Goal: Find specific page/section: Find specific page/section

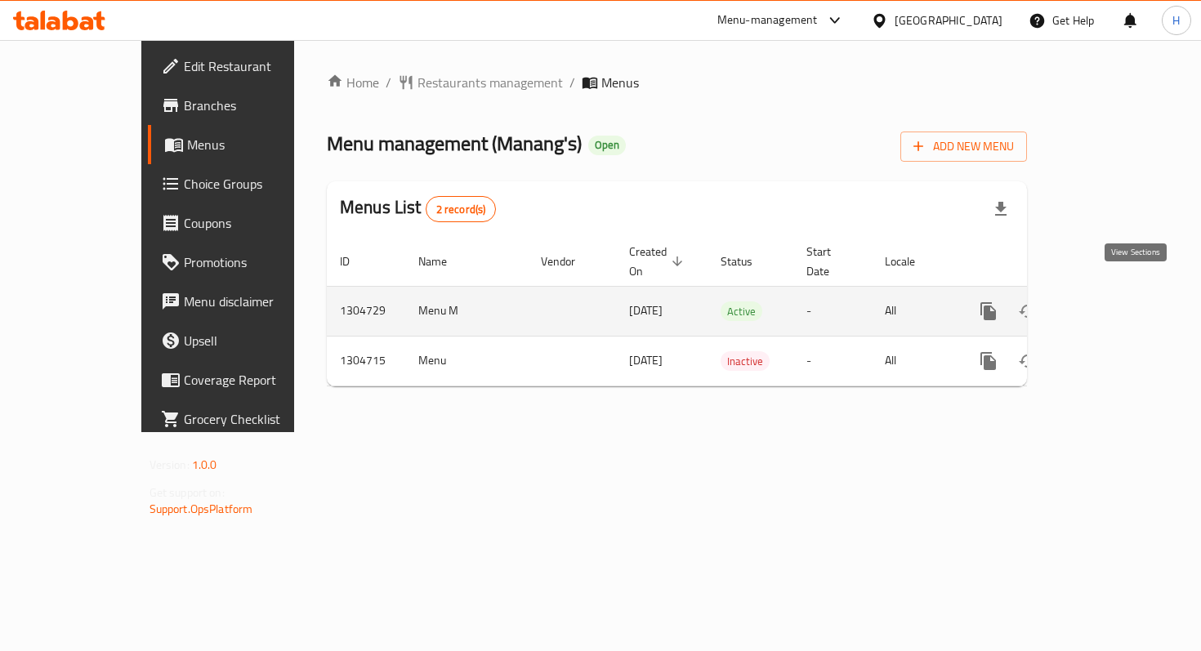
click at [1116, 302] on icon "enhanced table" at bounding box center [1107, 312] width 20 height 20
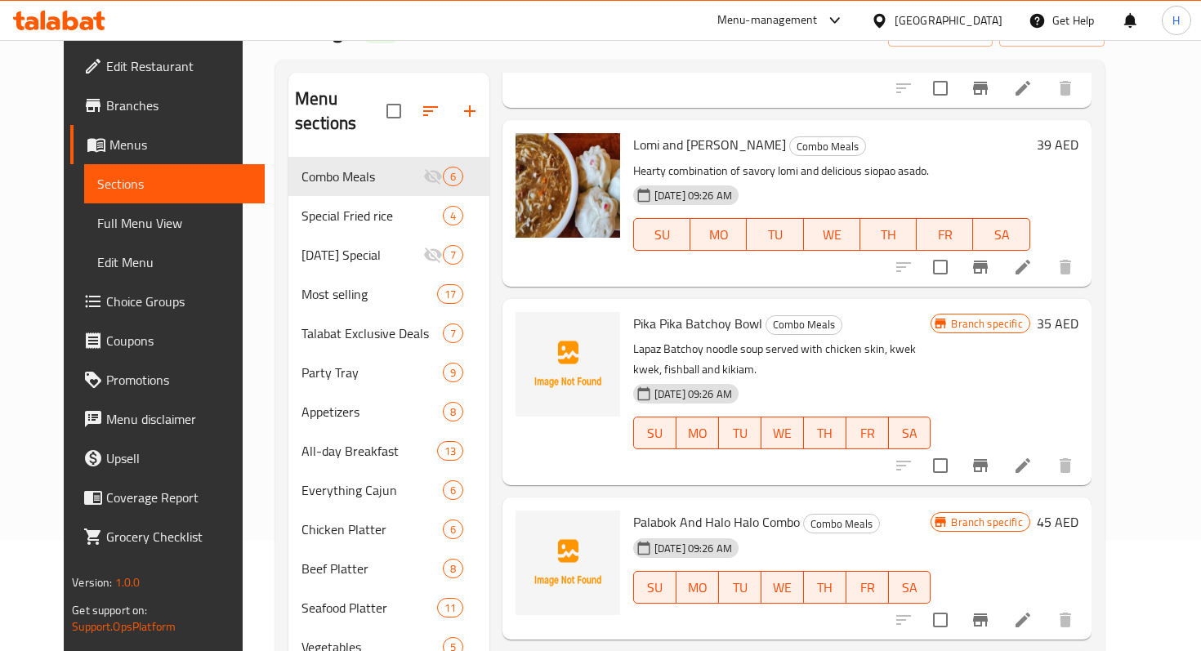
scroll to position [87, 0]
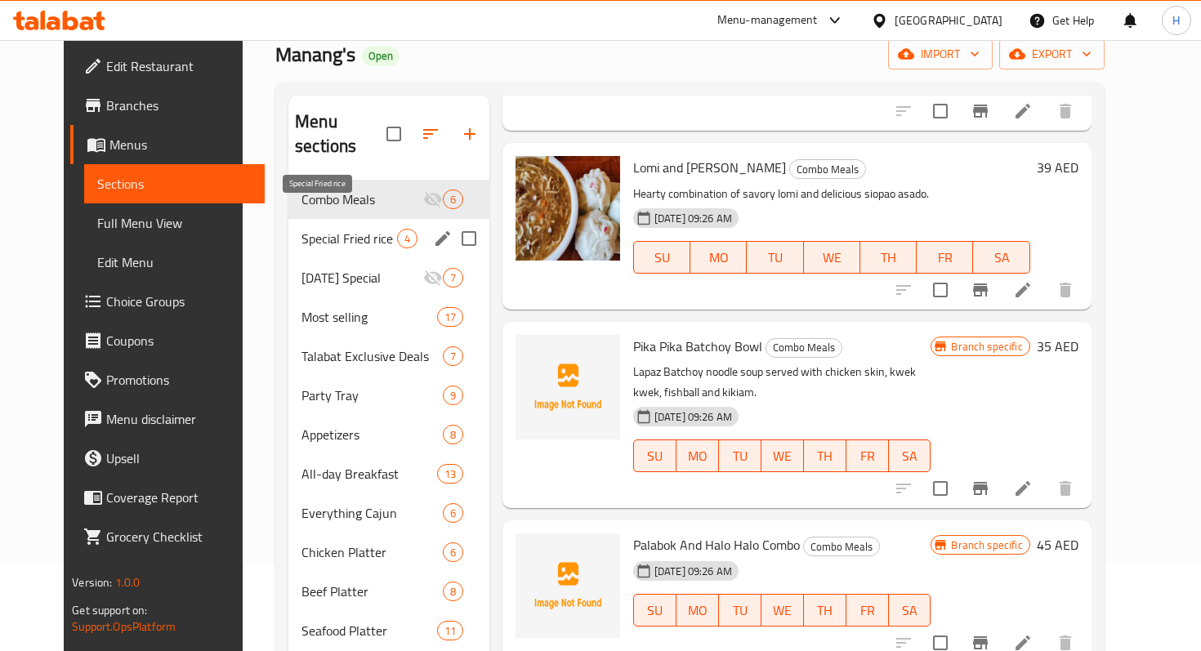
click at [325, 229] on span "Special Fried rice" at bounding box center [349, 239] width 95 height 20
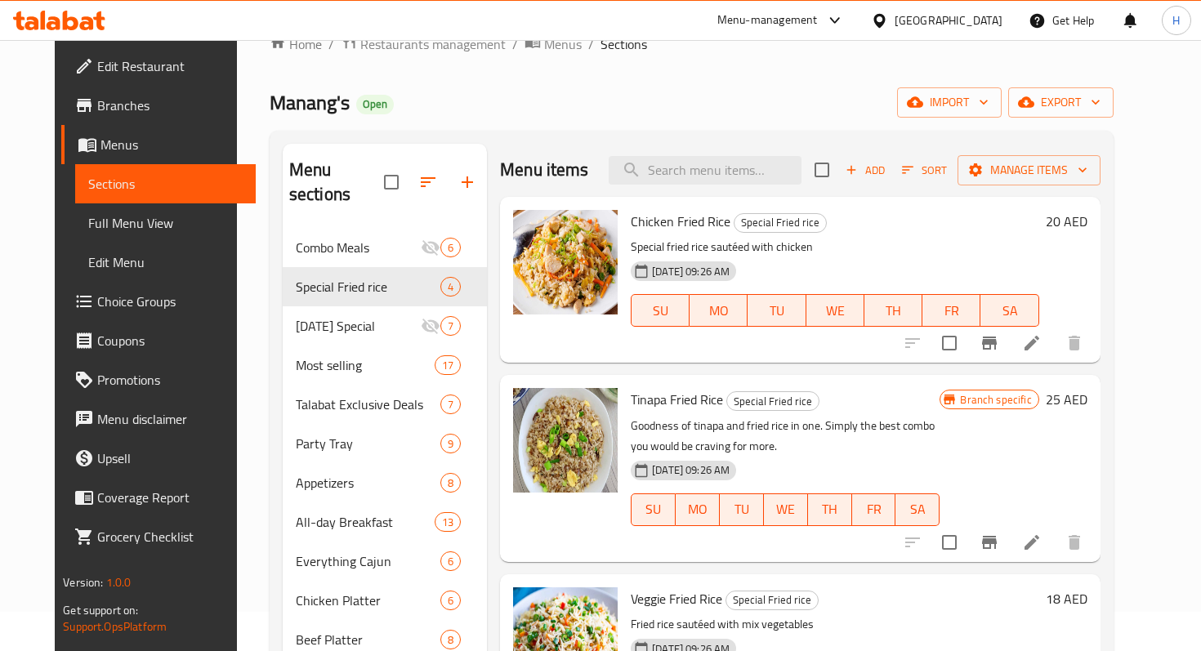
scroll to position [38, 0]
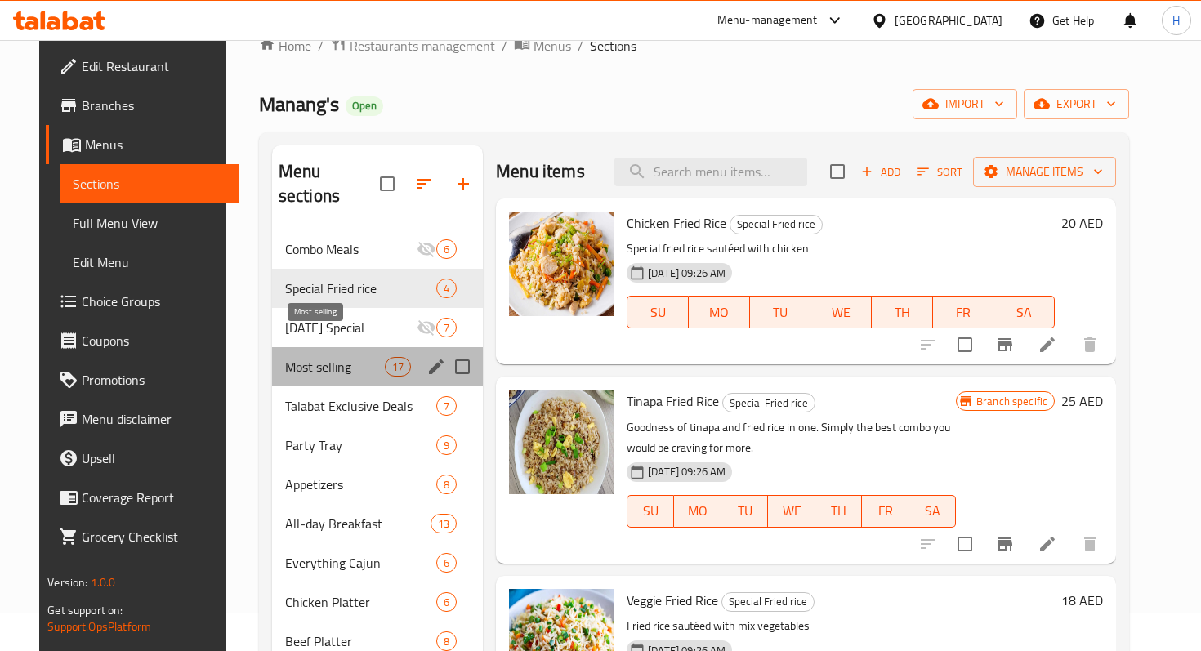
click at [306, 357] on span "Most selling" at bounding box center [335, 367] width 100 height 20
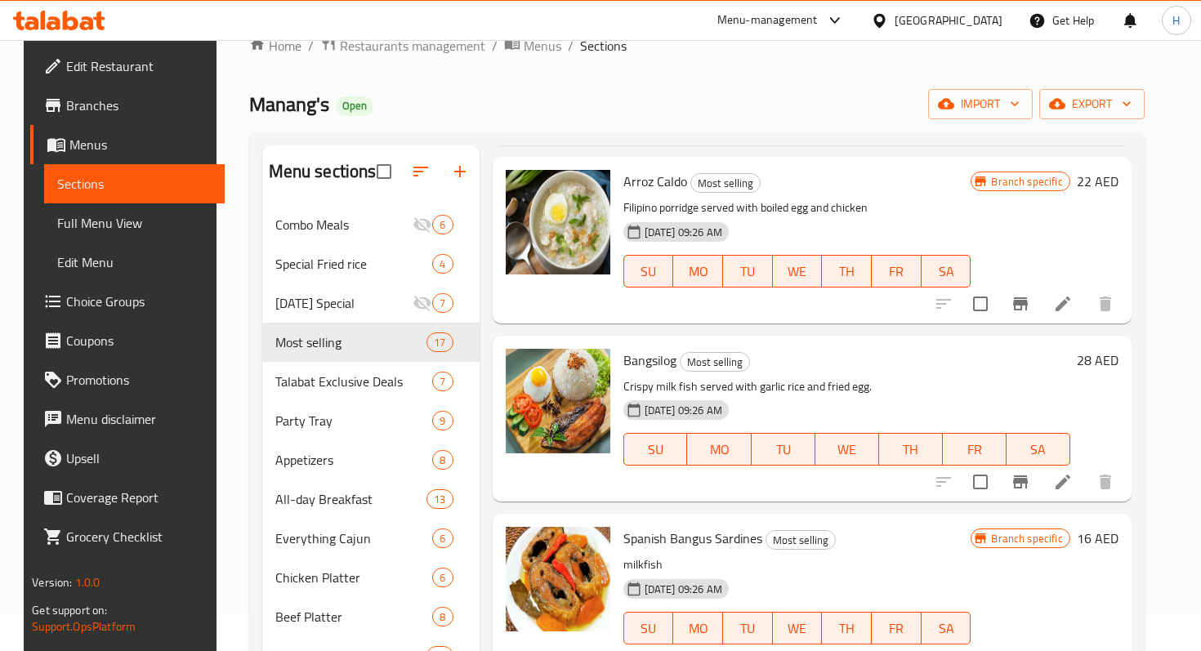
scroll to position [2245, 0]
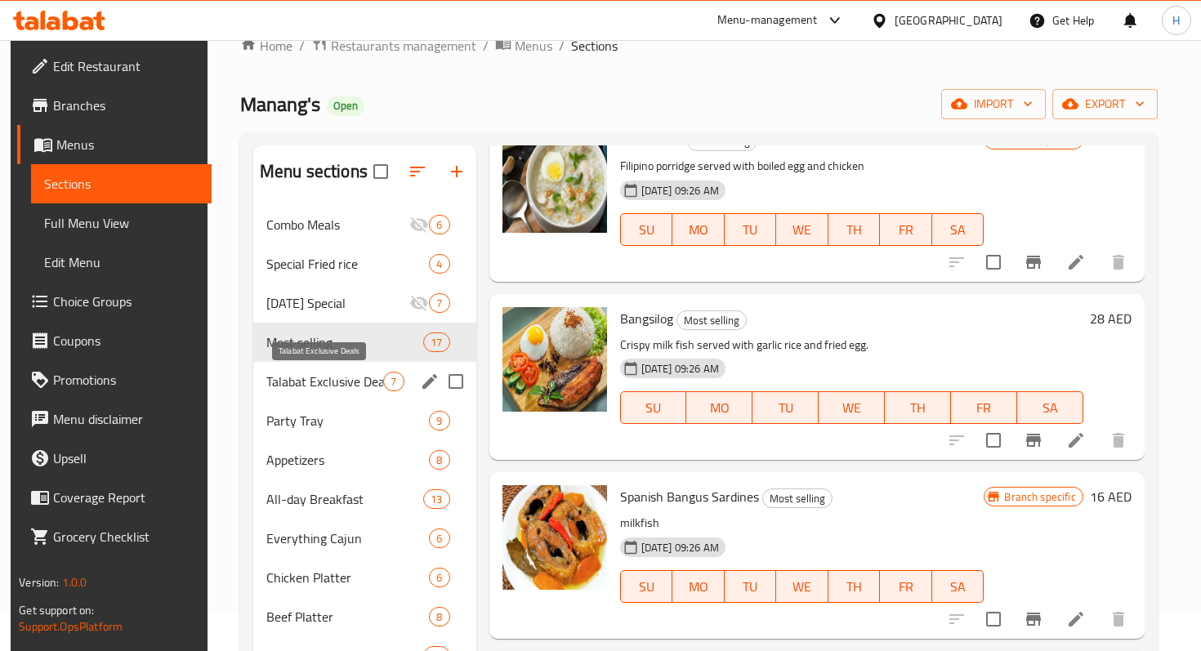
click at [337, 385] on span "Talabat Exclusive Deals" at bounding box center [325, 382] width 118 height 20
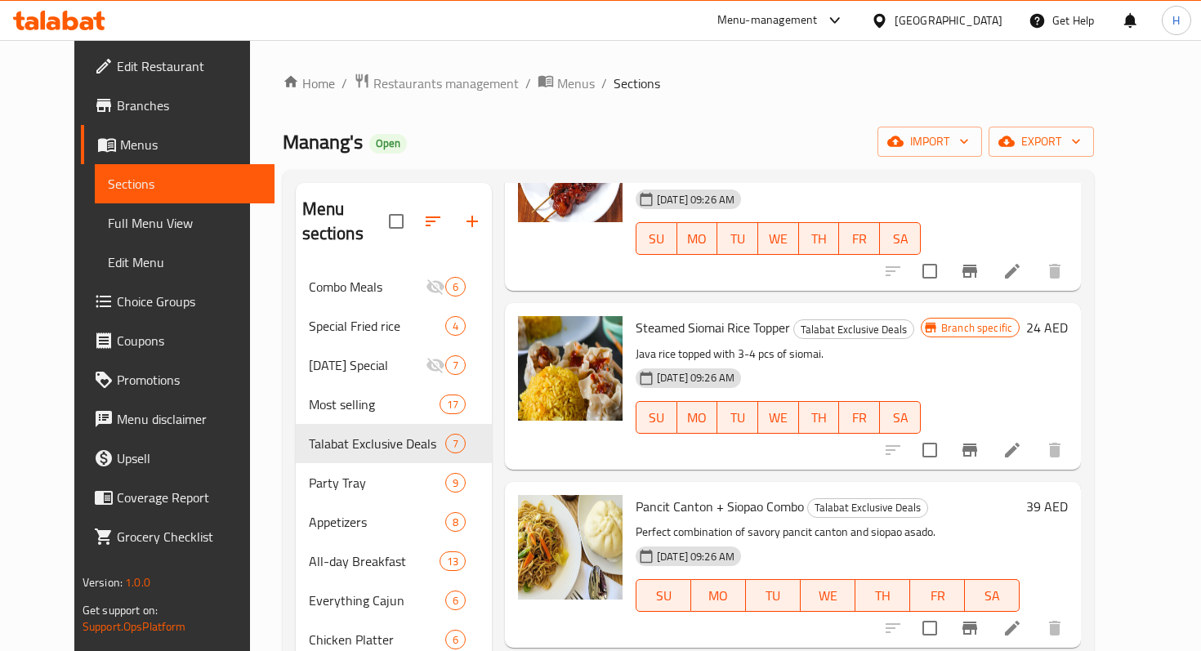
scroll to position [157, 0]
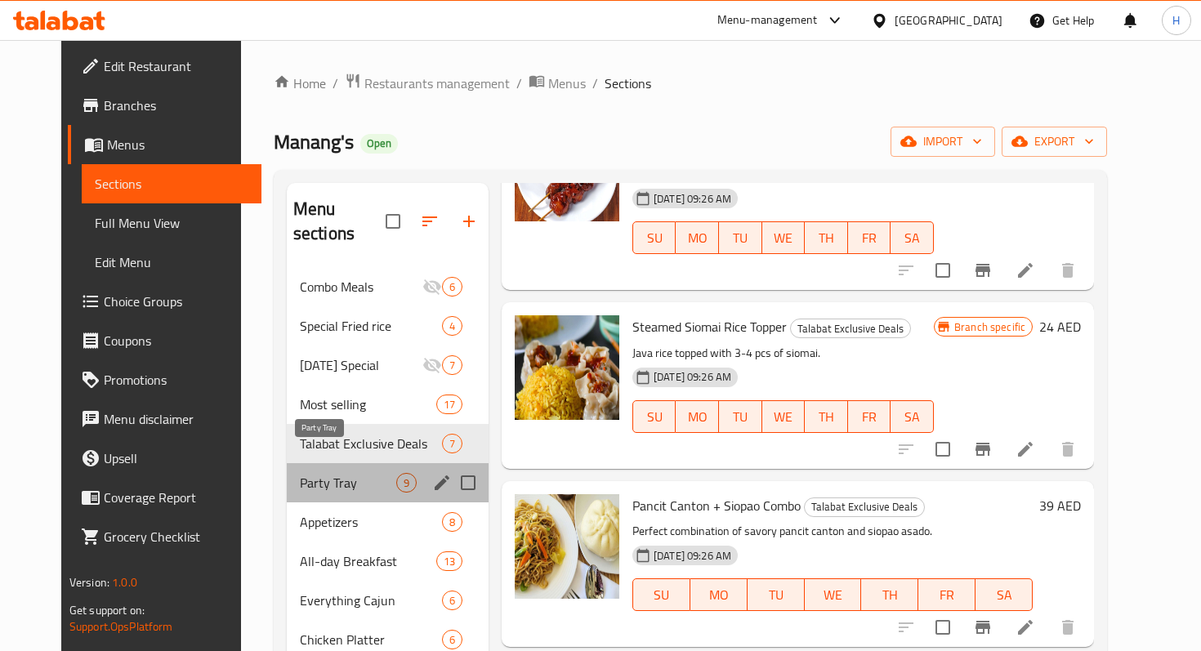
click at [300, 473] on span "Party Tray" at bounding box center [348, 483] width 96 height 20
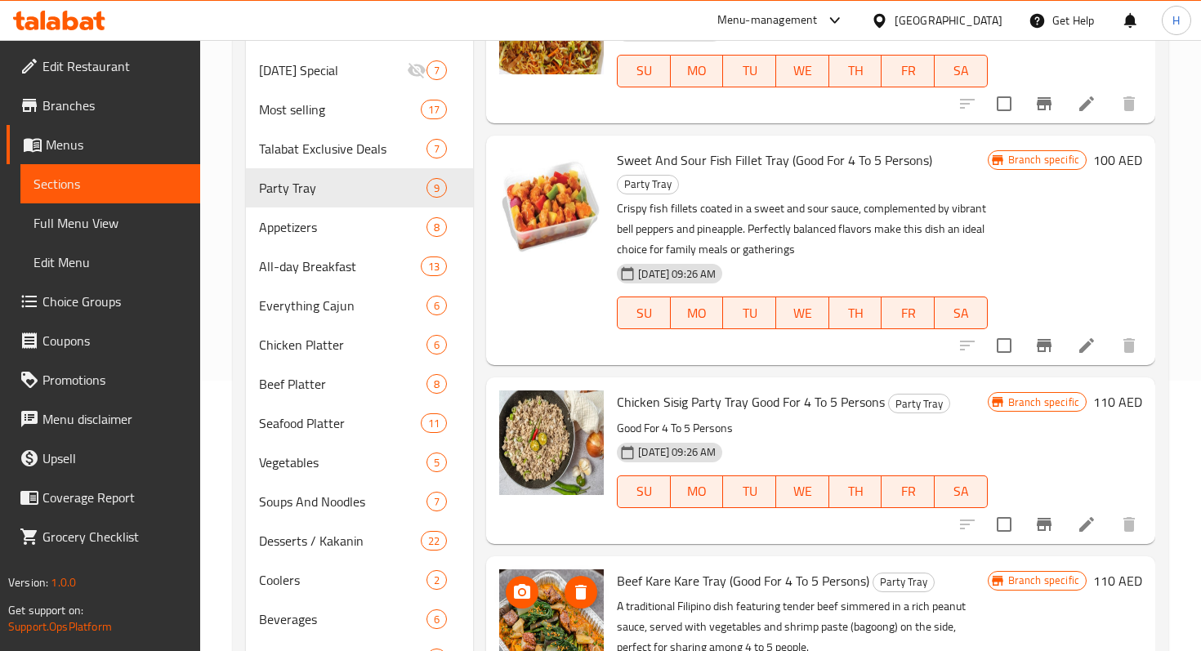
scroll to position [261, 0]
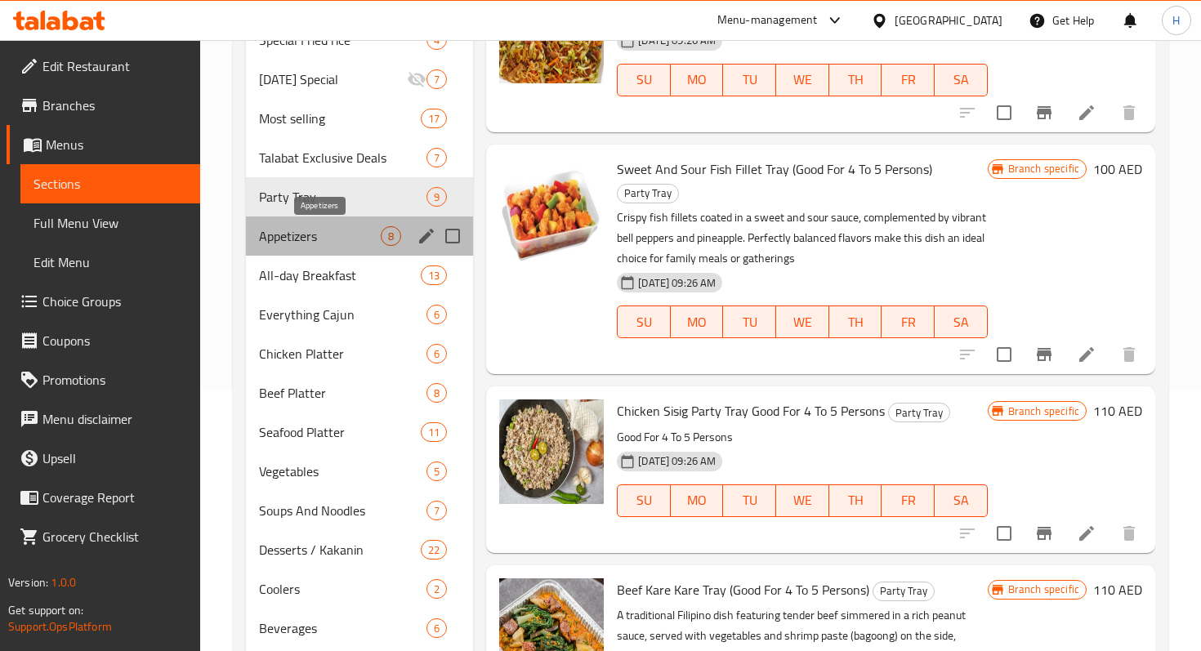
click at [291, 235] on span "Appetizers" at bounding box center [320, 236] width 122 height 20
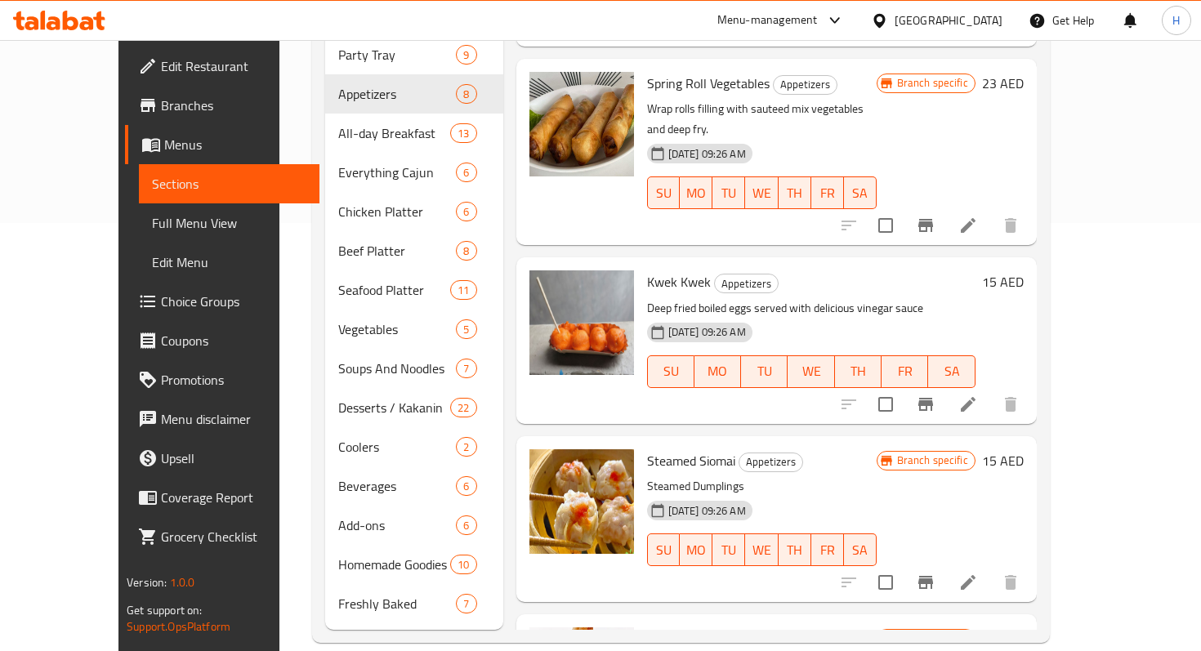
scroll to position [618, 0]
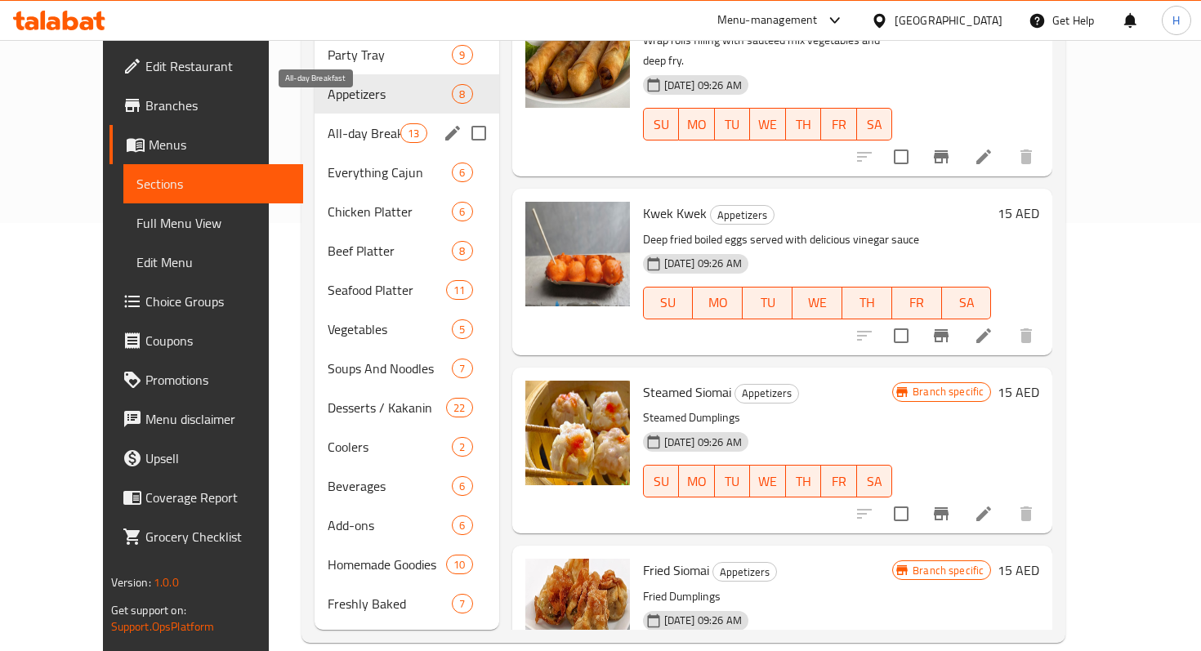
click at [328, 123] on span "All-day Breakfast" at bounding box center [365, 133] width 74 height 20
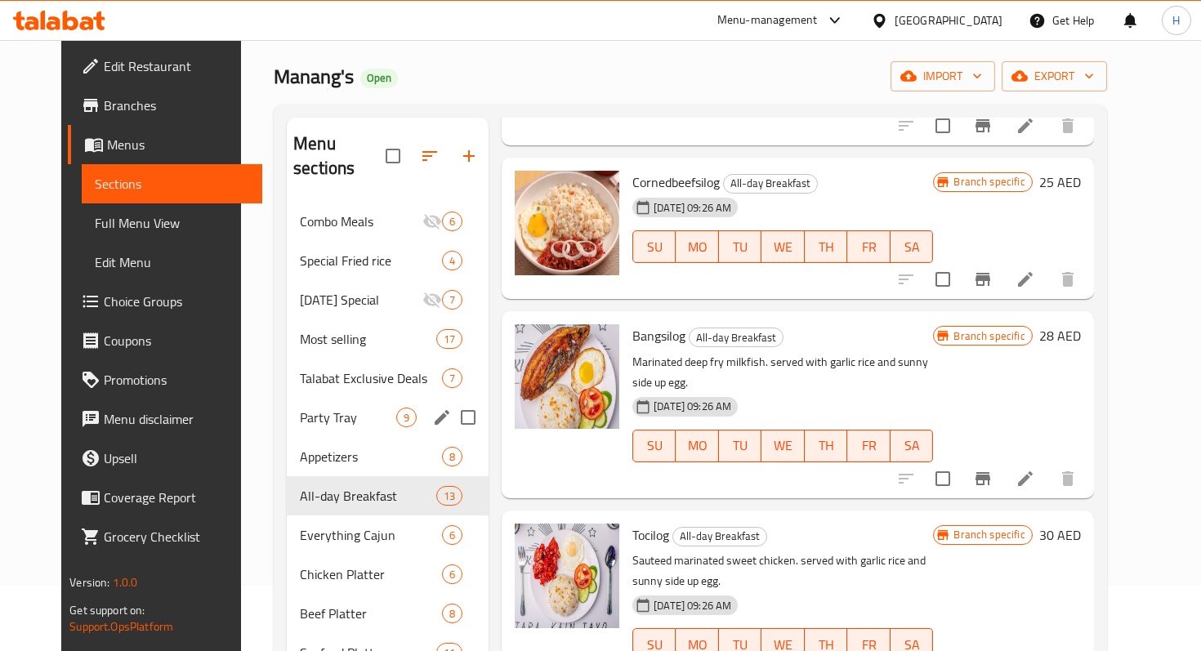
scroll to position [74, 0]
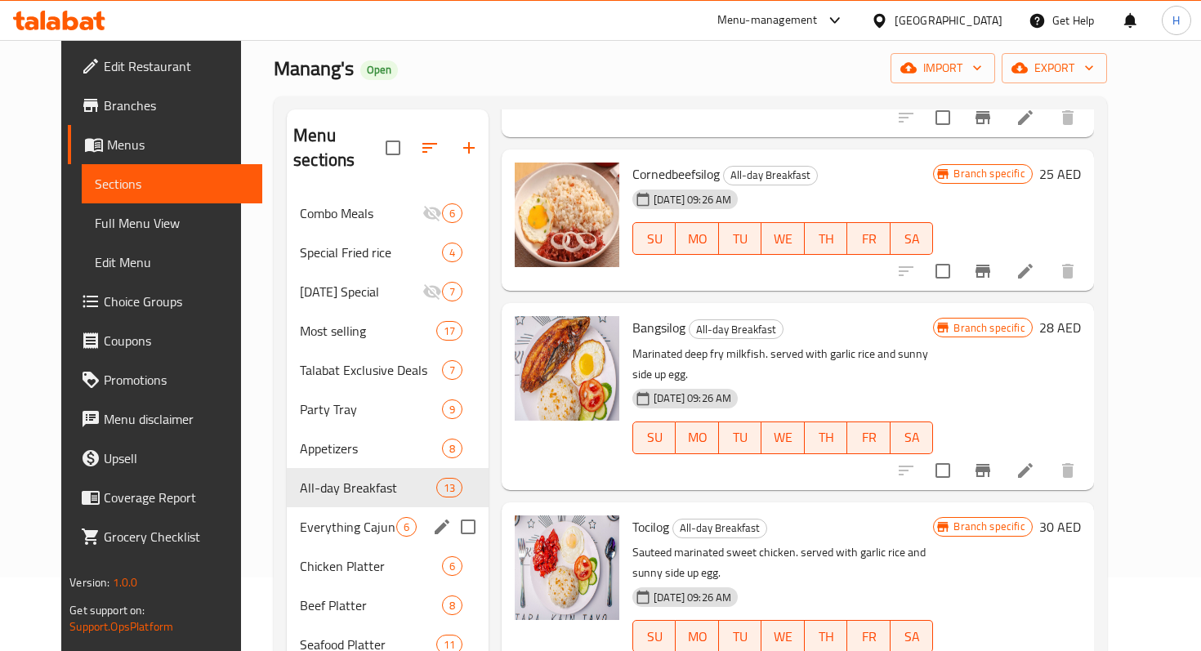
click at [337, 517] on span "Everything Cajun" at bounding box center [348, 527] width 96 height 20
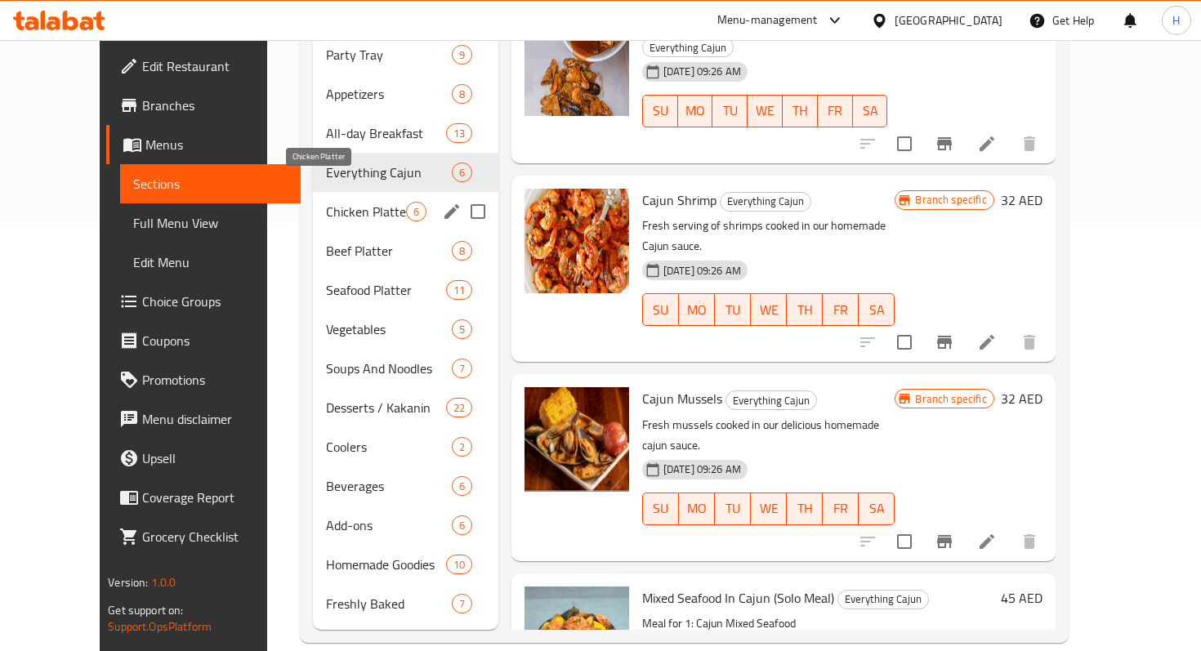
click at [344, 202] on span "Chicken Platter" at bounding box center [366, 212] width 80 height 20
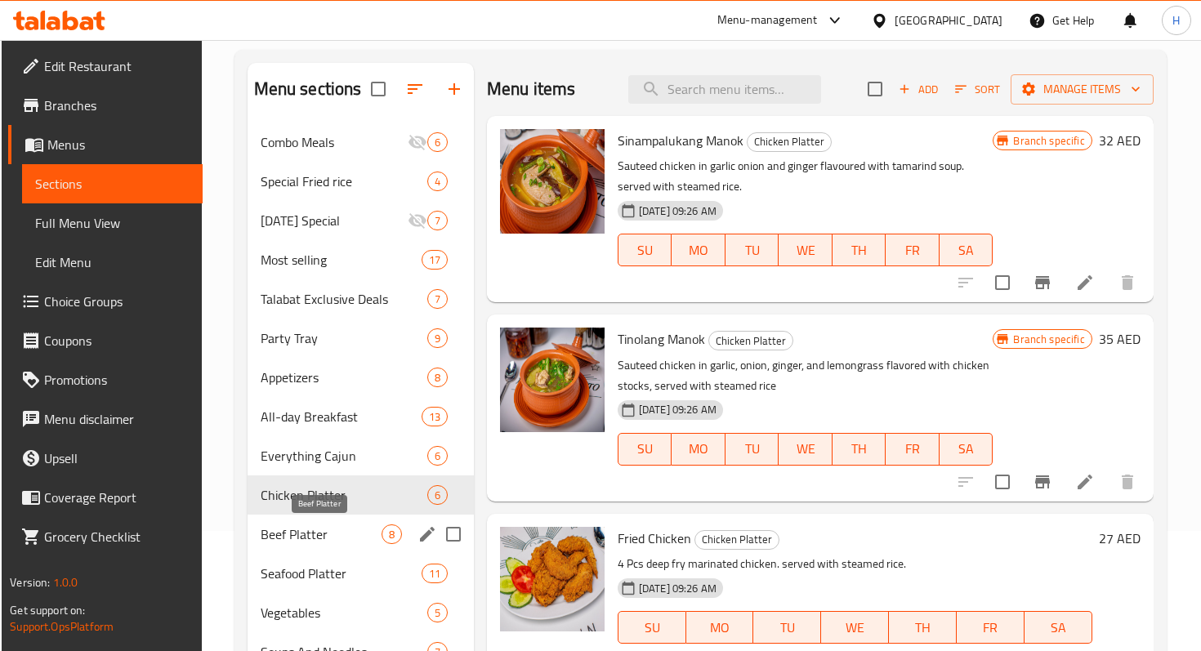
click at [326, 538] on span "Beef Platter" at bounding box center [321, 535] width 121 height 20
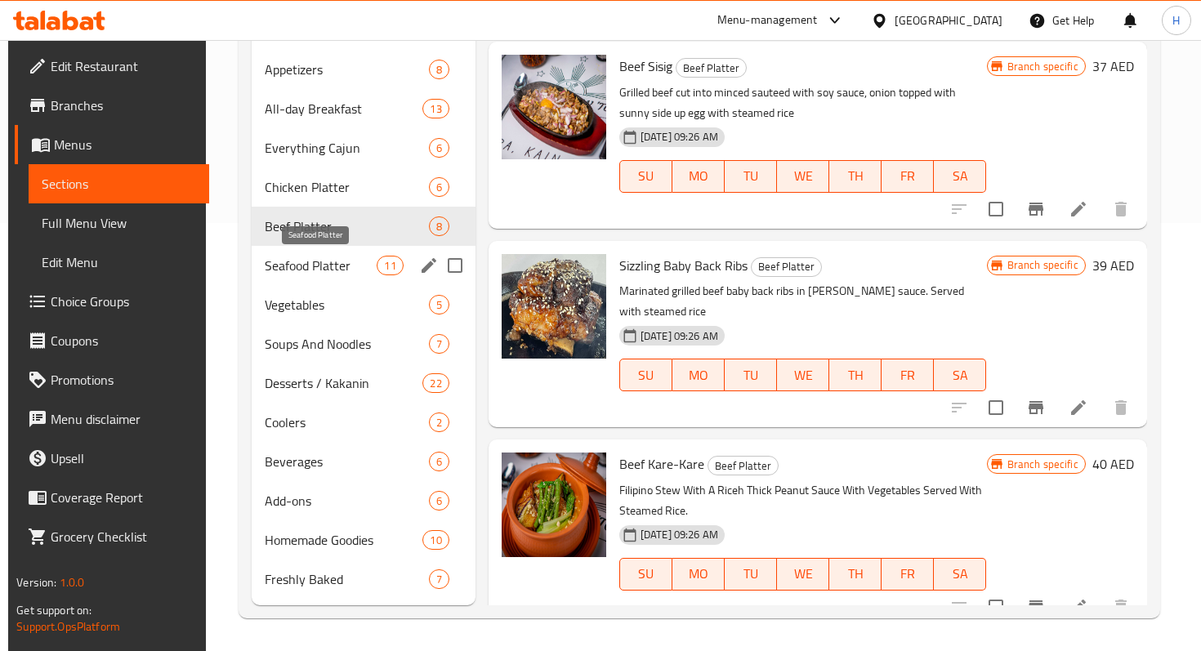
click at [332, 266] on span "Seafood Platter" at bounding box center [321, 266] width 113 height 20
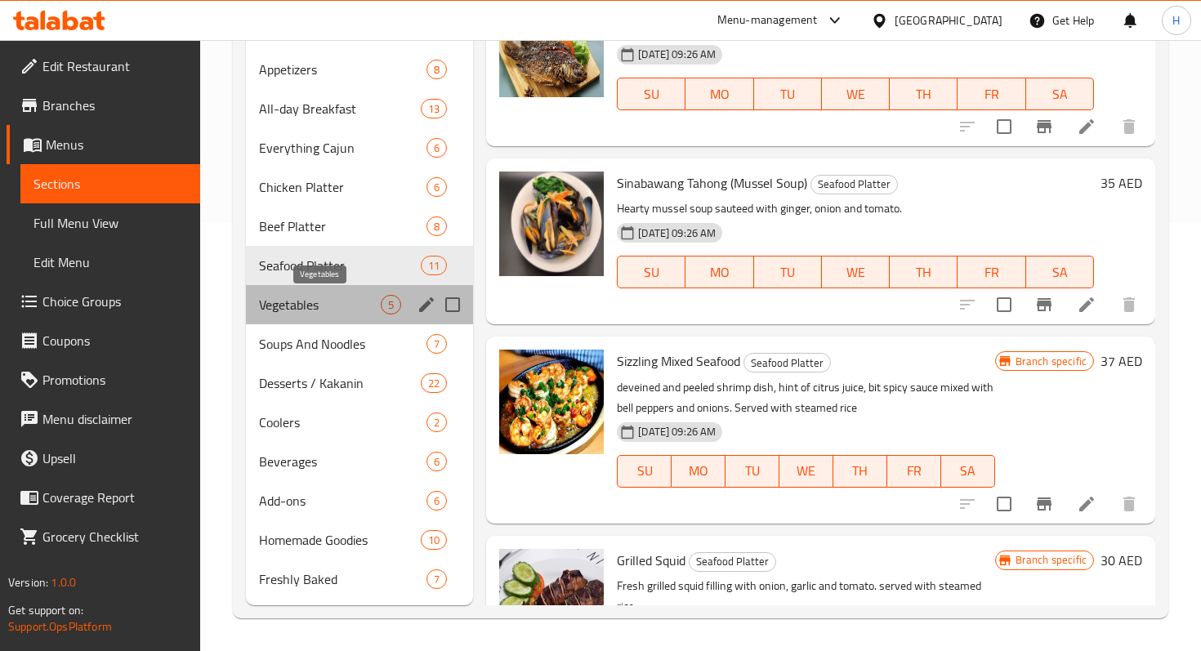
click at [331, 300] on span "Vegetables" at bounding box center [320, 305] width 122 height 20
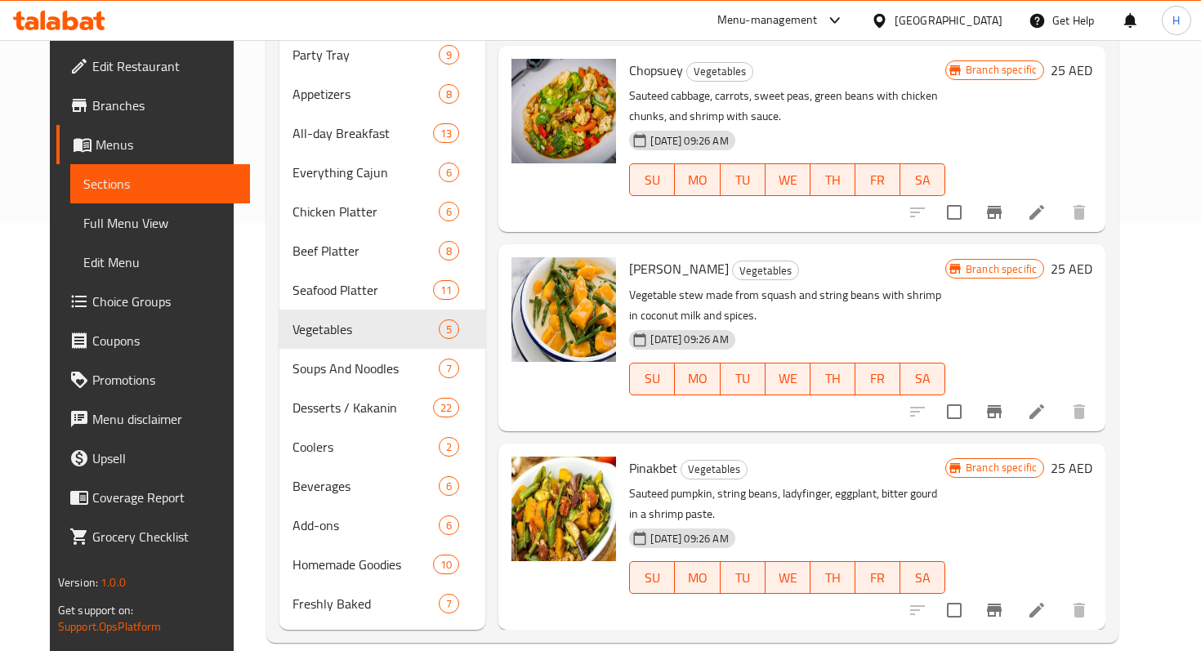
scroll to position [164, 0]
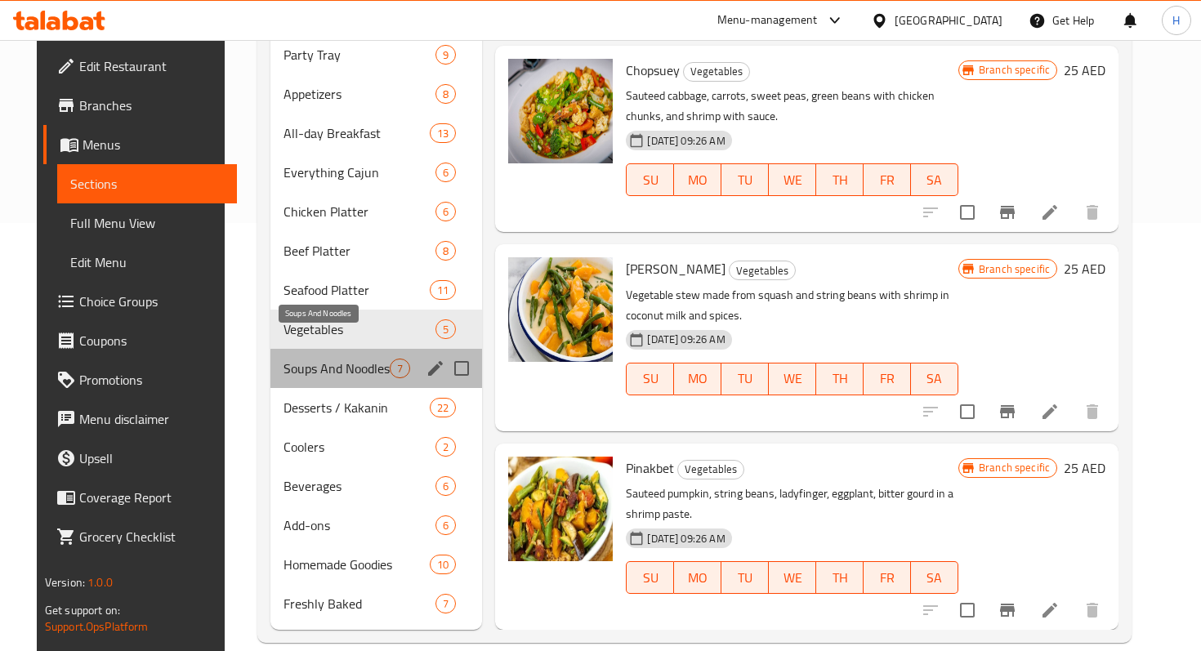
click at [310, 359] on span "Soups And Noodles" at bounding box center [337, 369] width 106 height 20
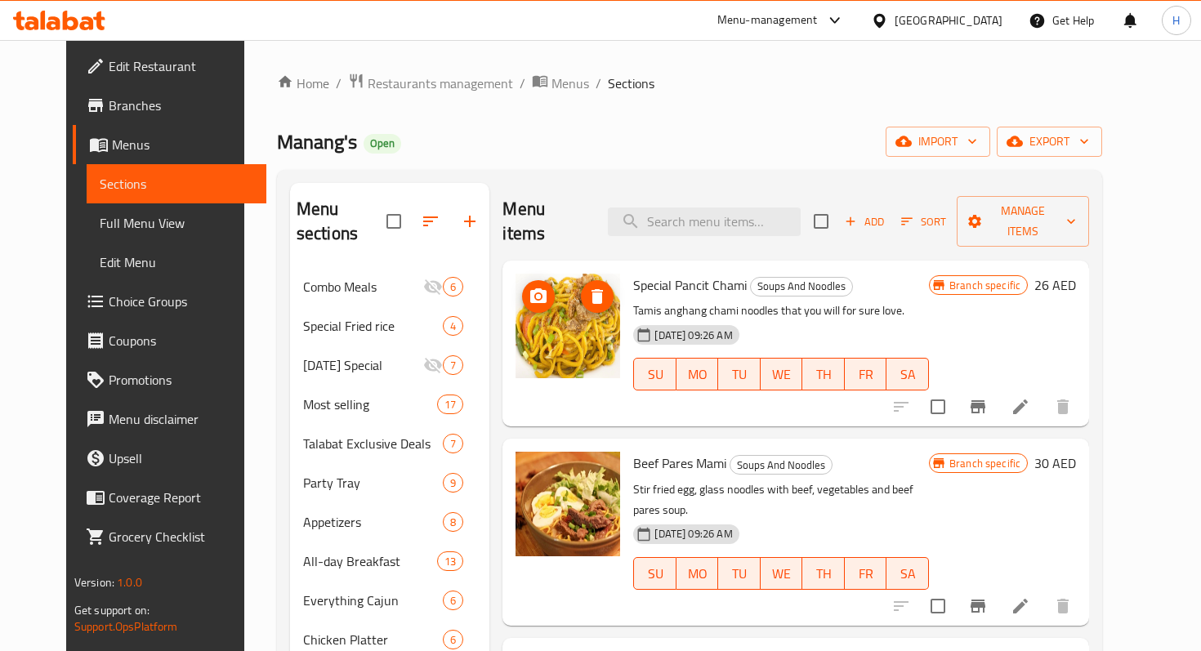
scroll to position [501, 0]
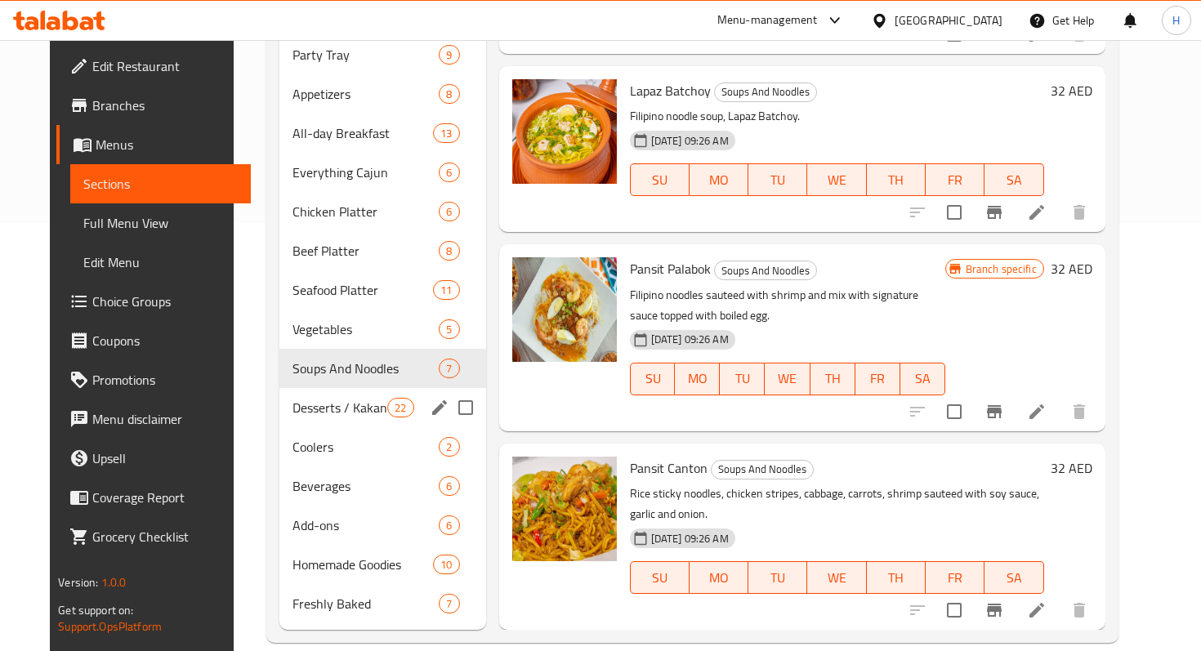
click at [333, 398] on span "Desserts / Kakanin" at bounding box center [340, 408] width 95 height 20
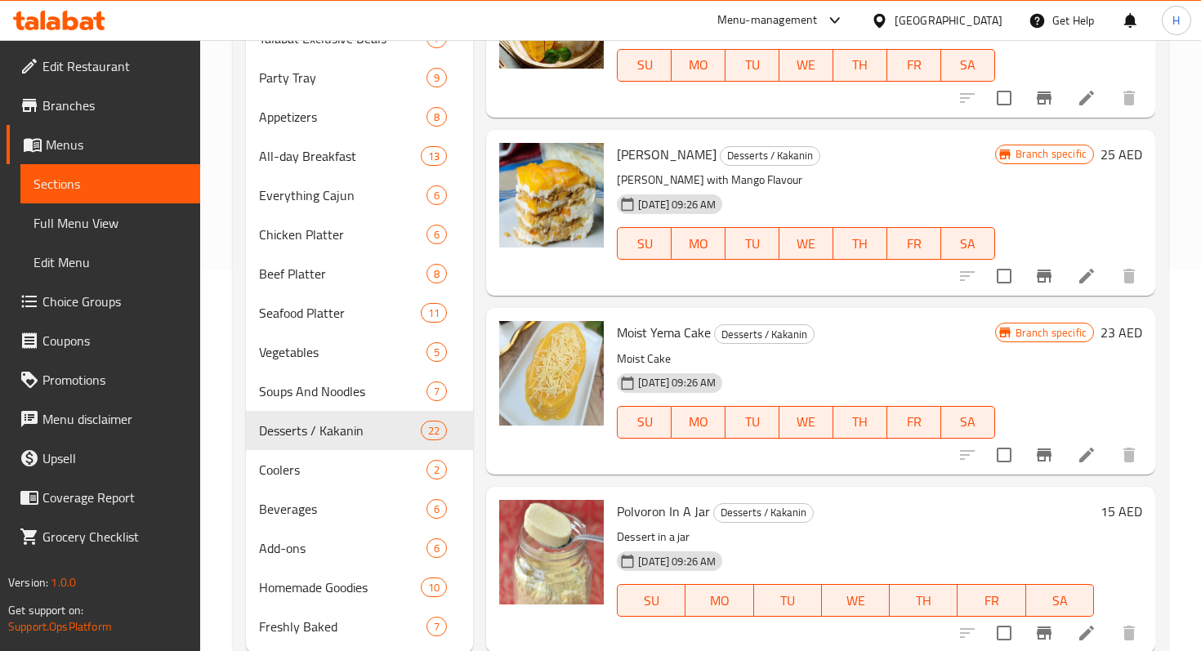
scroll to position [428, 0]
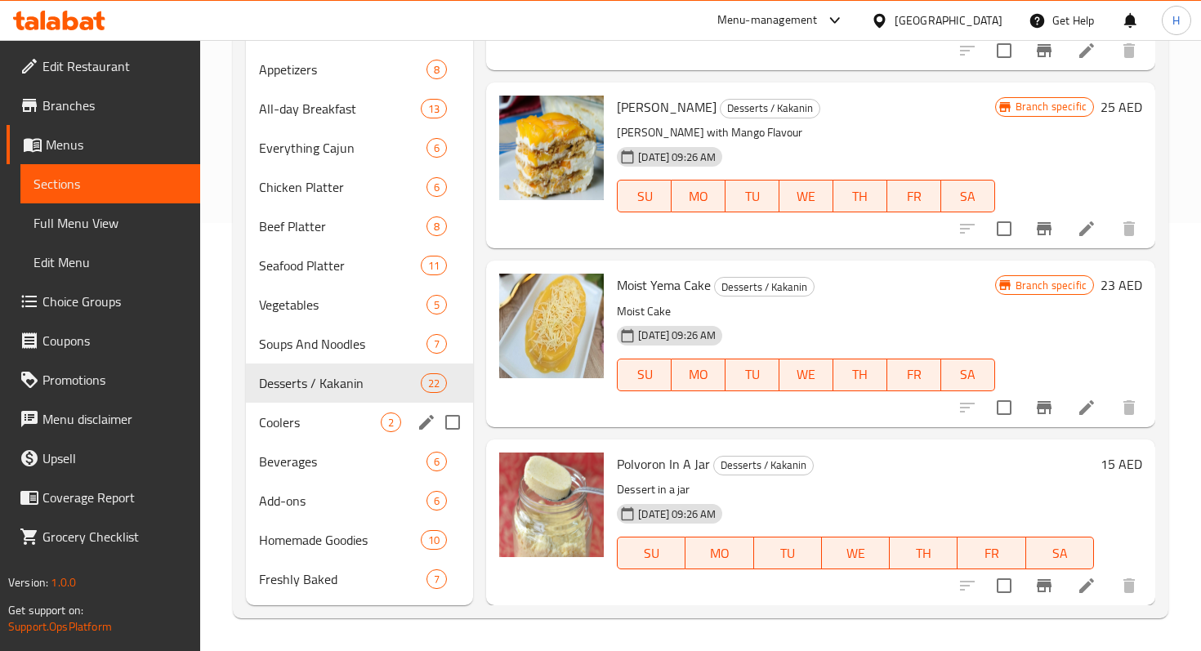
click at [337, 431] on span "Coolers" at bounding box center [320, 423] width 122 height 20
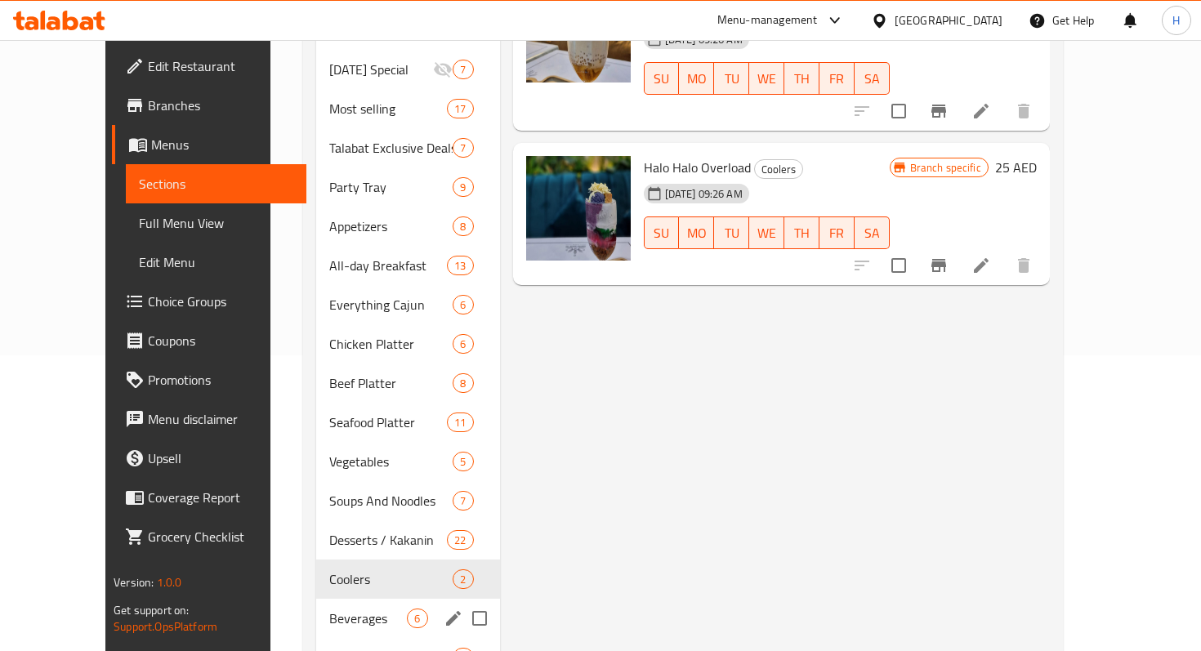
scroll to position [302, 0]
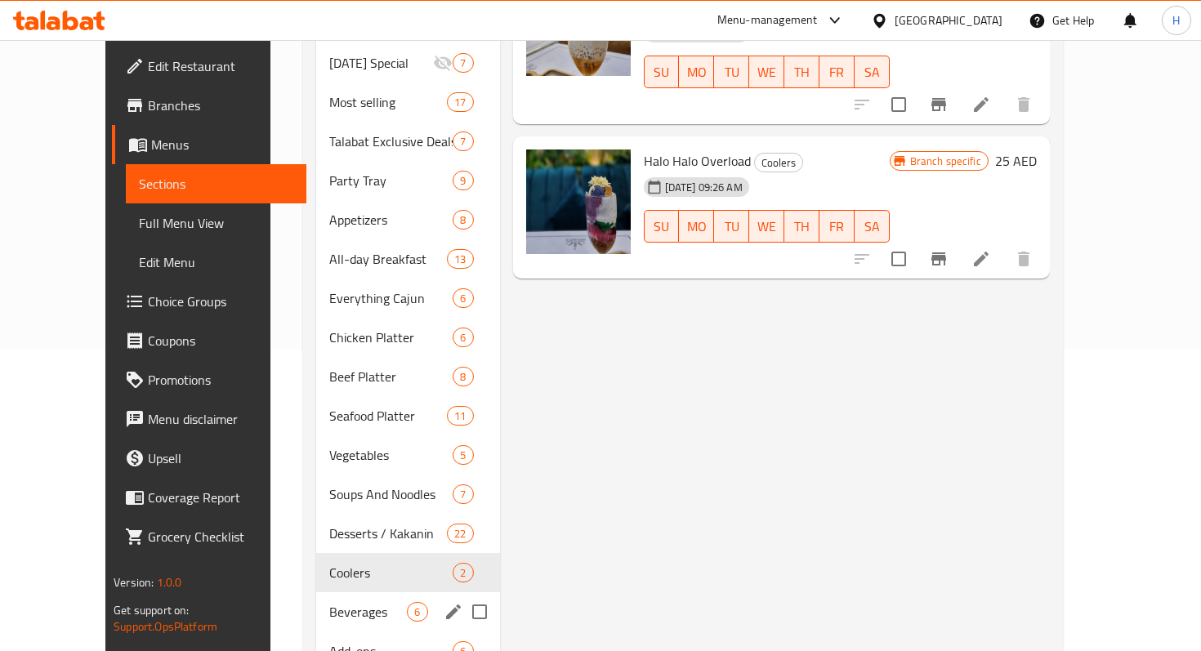
click at [329, 602] on span "Beverages" at bounding box center [368, 612] width 78 height 20
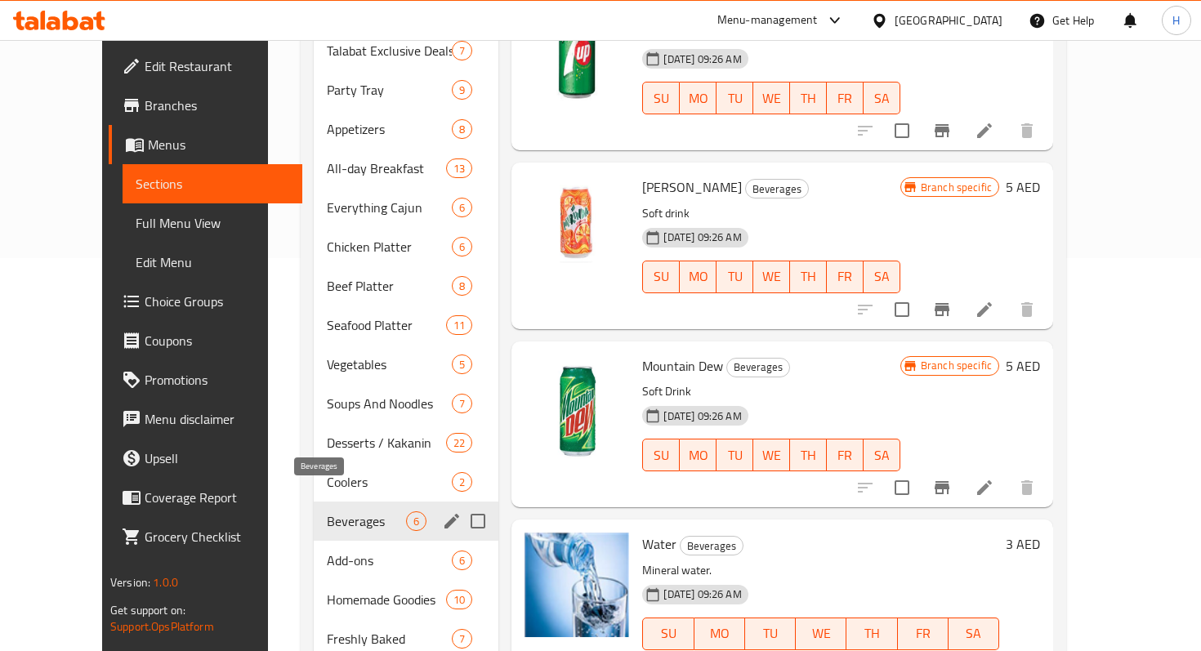
scroll to position [415, 0]
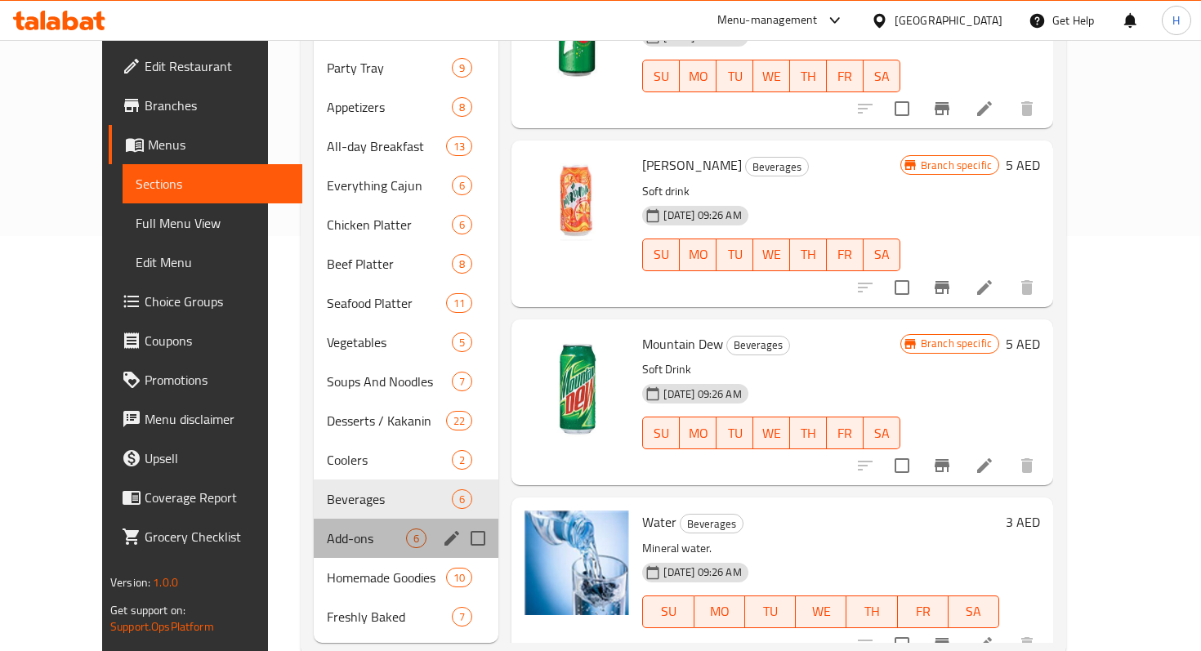
click at [314, 530] on div "Add-ons 6" at bounding box center [406, 538] width 185 height 39
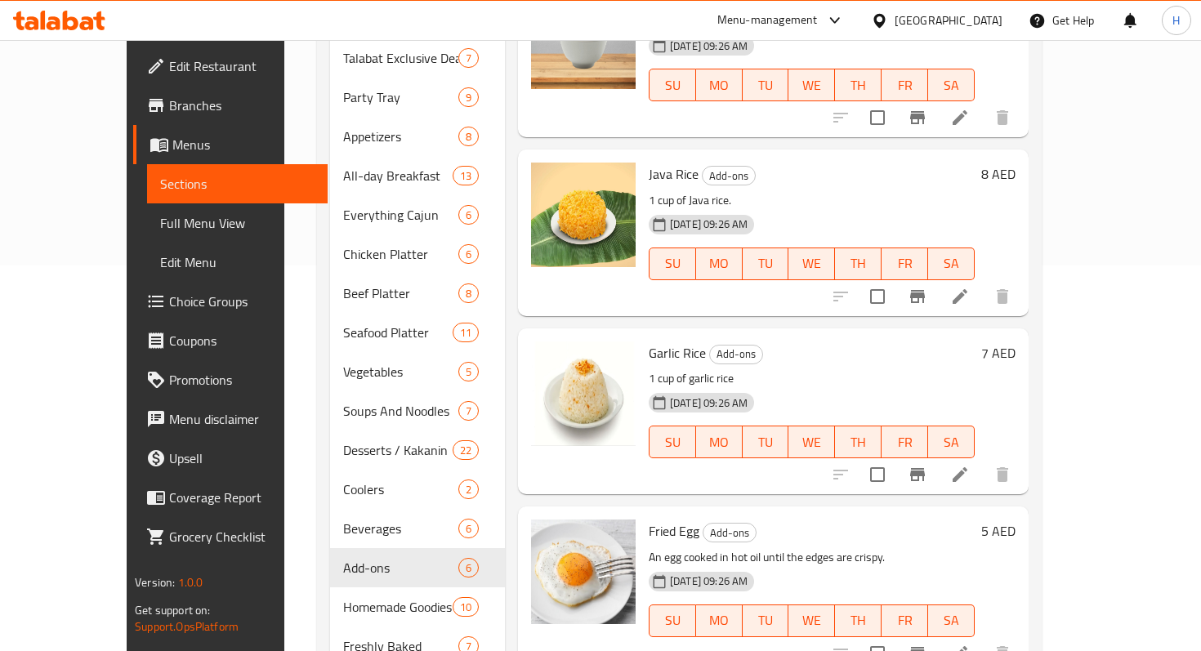
scroll to position [428, 0]
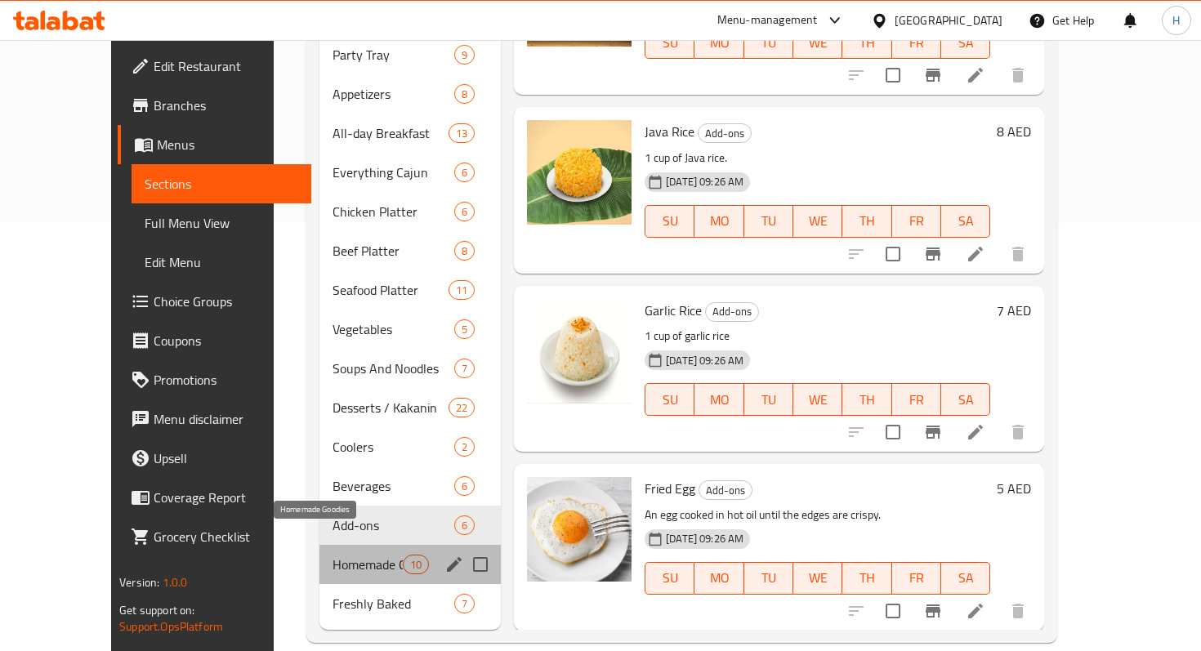
click at [333, 555] on span "Homemade Goodies" at bounding box center [367, 565] width 69 height 20
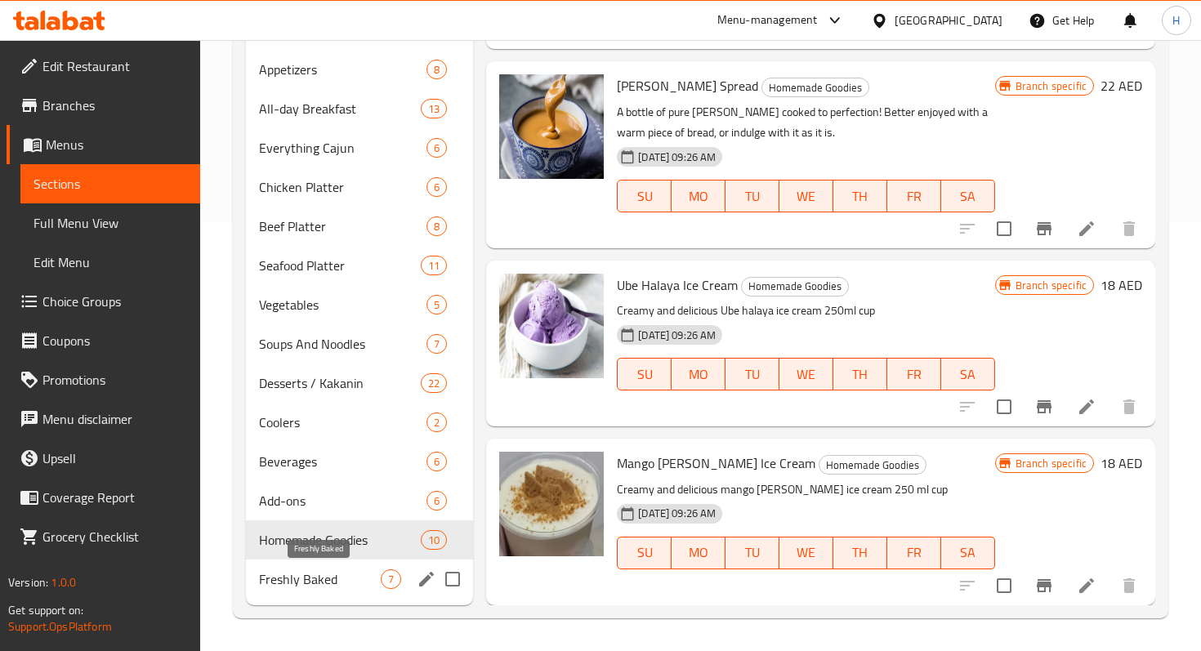
click at [355, 582] on span "Freshly Baked" at bounding box center [320, 580] width 122 height 20
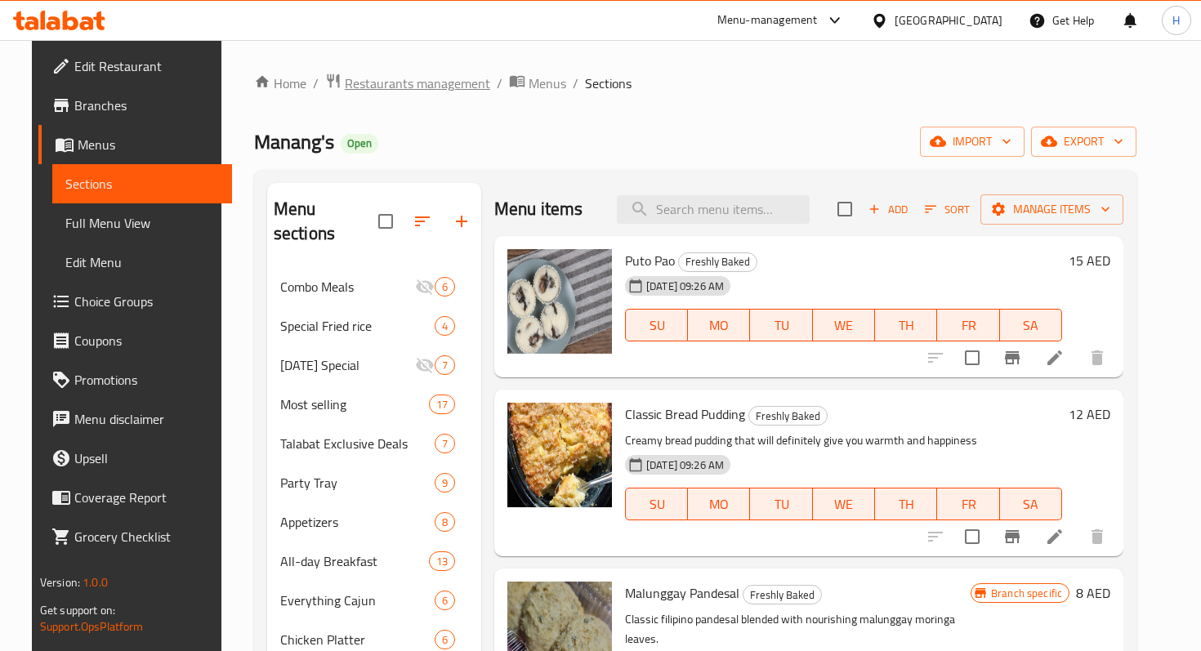
click at [397, 86] on span "Restaurants management" at bounding box center [417, 84] width 145 height 20
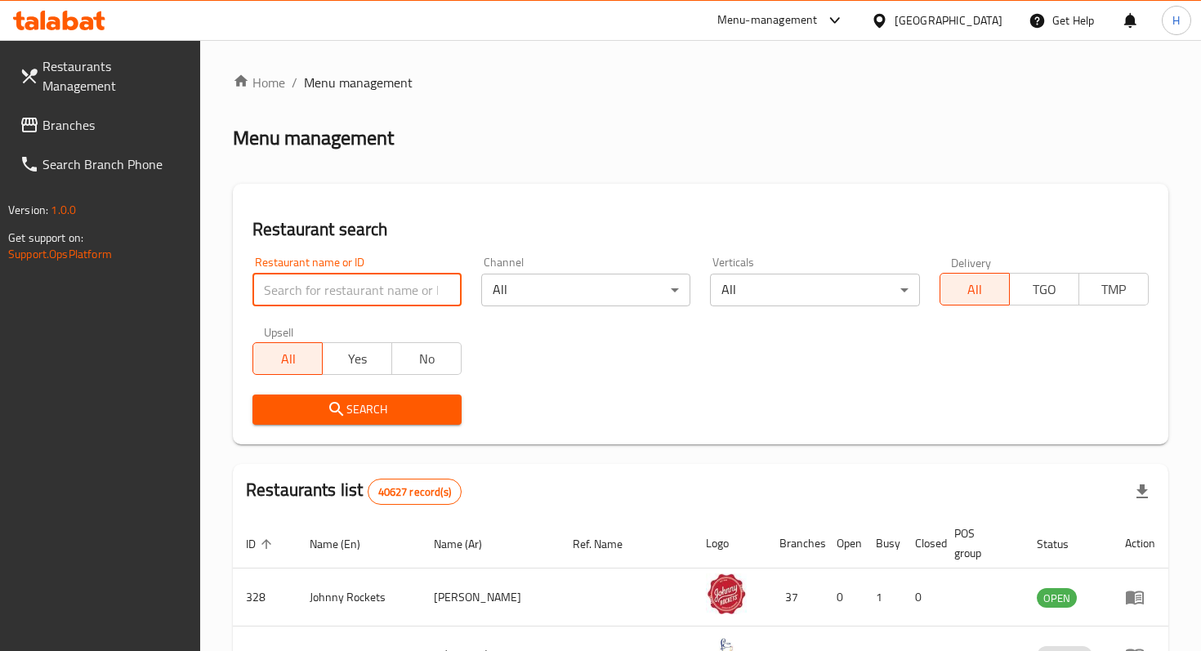
click at [395, 302] on input "search" at bounding box center [356, 290] width 209 height 33
paste input "773382"
type input "773382"
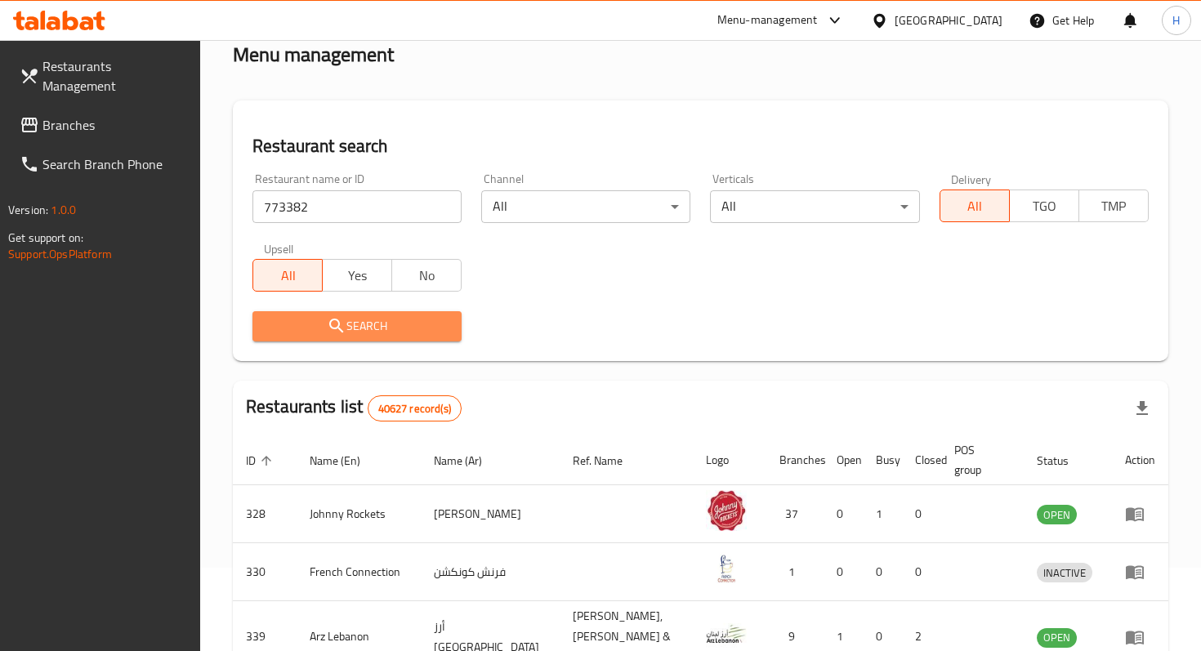
click at [370, 328] on span "Search" at bounding box center [357, 326] width 183 height 20
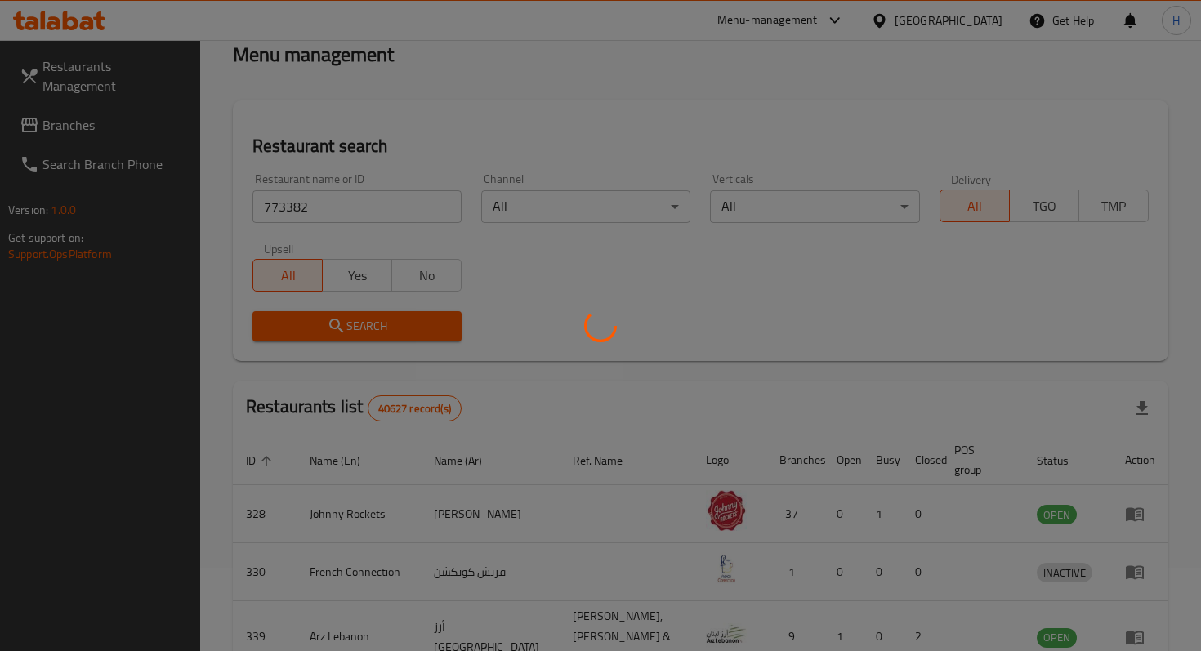
scroll to position [16, 0]
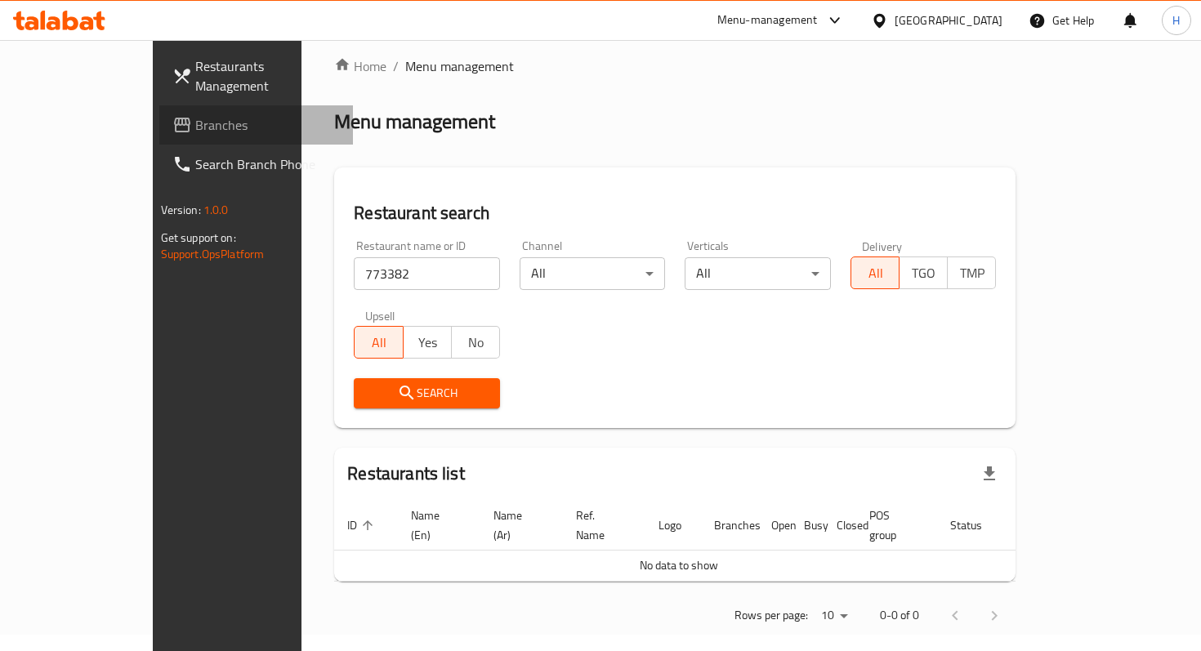
click at [195, 115] on span "Branches" at bounding box center [267, 125] width 145 height 20
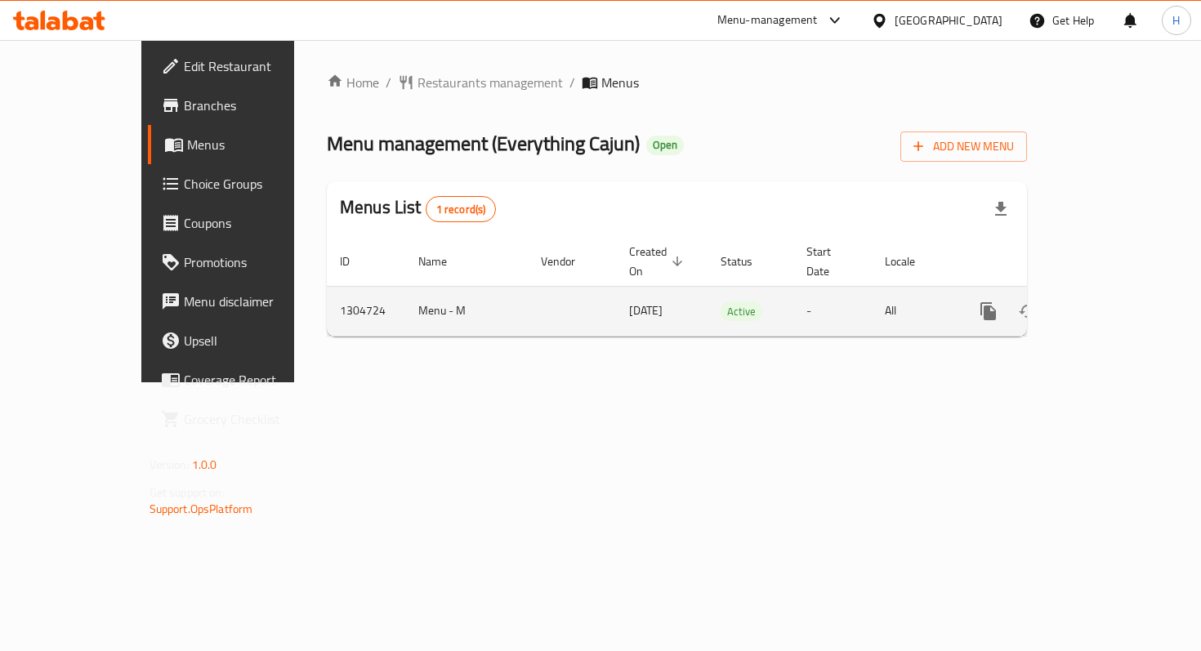
click at [1116, 302] on icon "enhanced table" at bounding box center [1107, 312] width 20 height 20
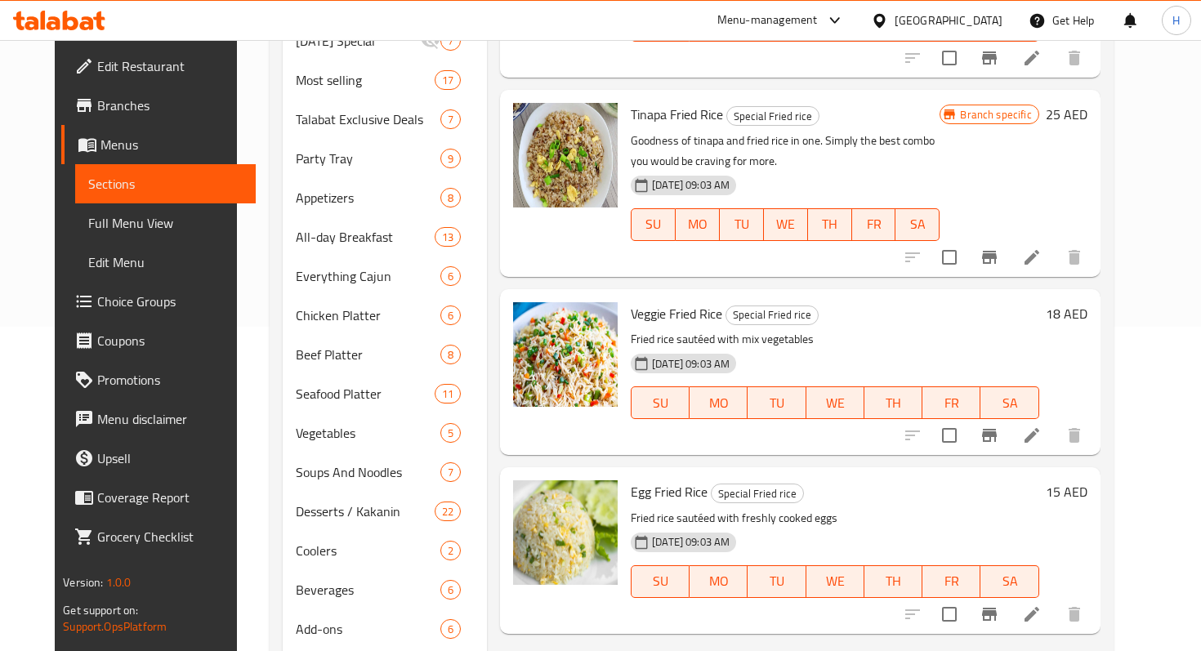
scroll to position [428, 0]
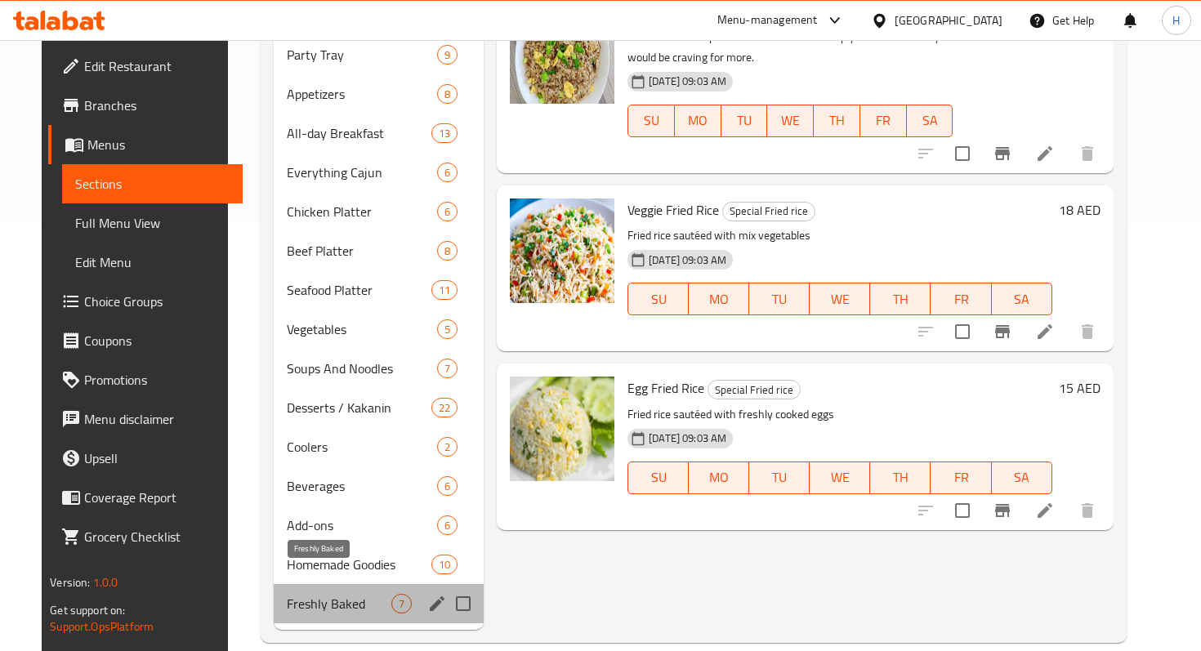
click at [343, 594] on span "Freshly Baked" at bounding box center [339, 604] width 105 height 20
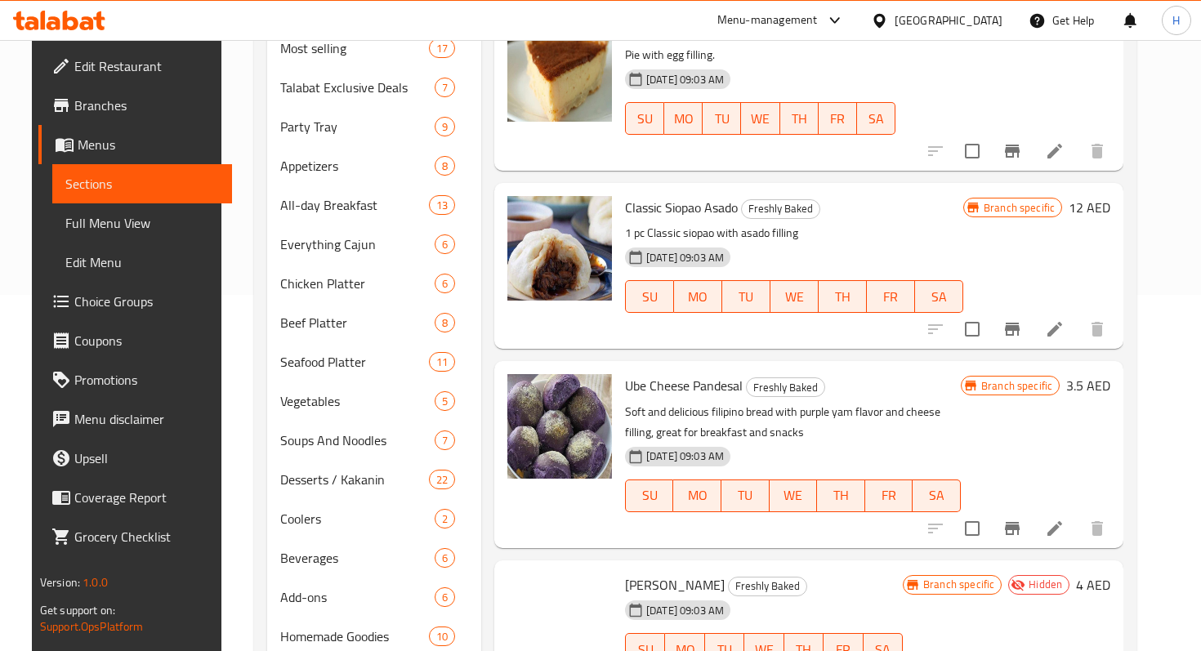
scroll to position [428, 0]
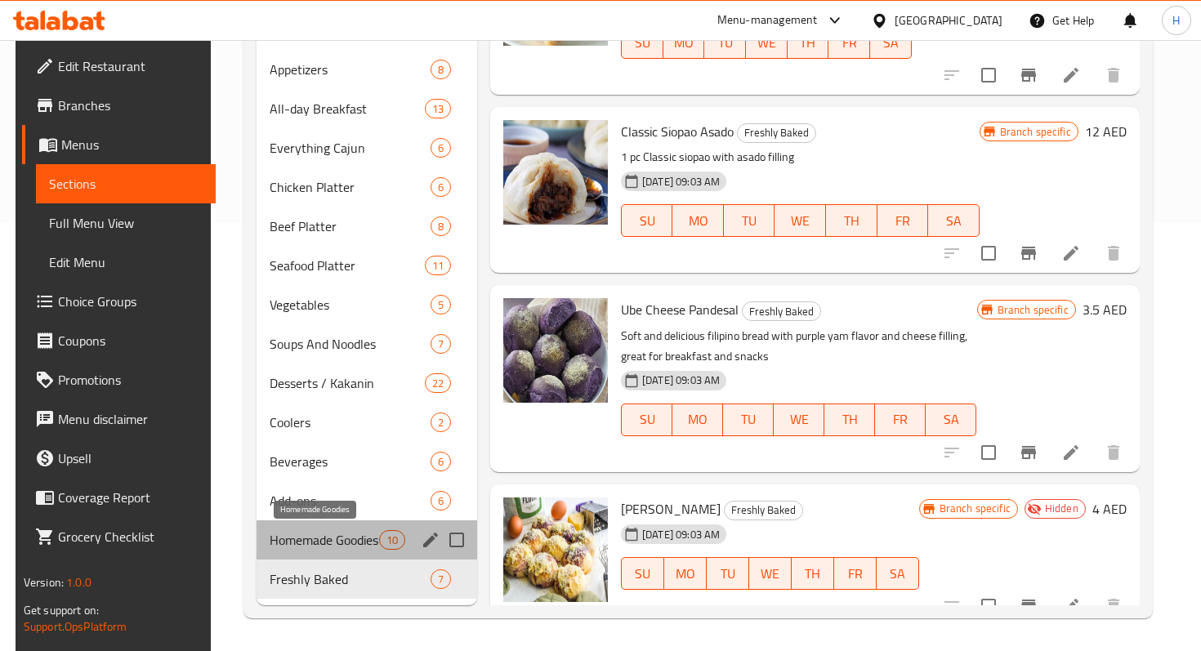
click at [336, 530] on span "Homemade Goodies" at bounding box center [324, 540] width 109 height 20
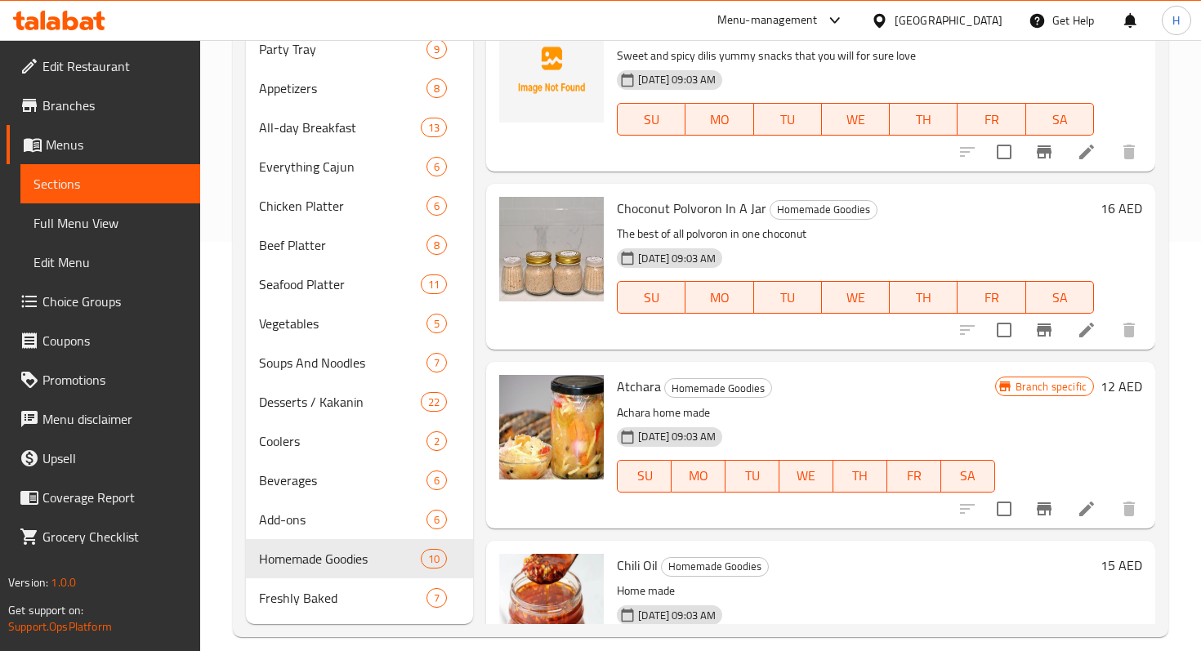
scroll to position [428, 0]
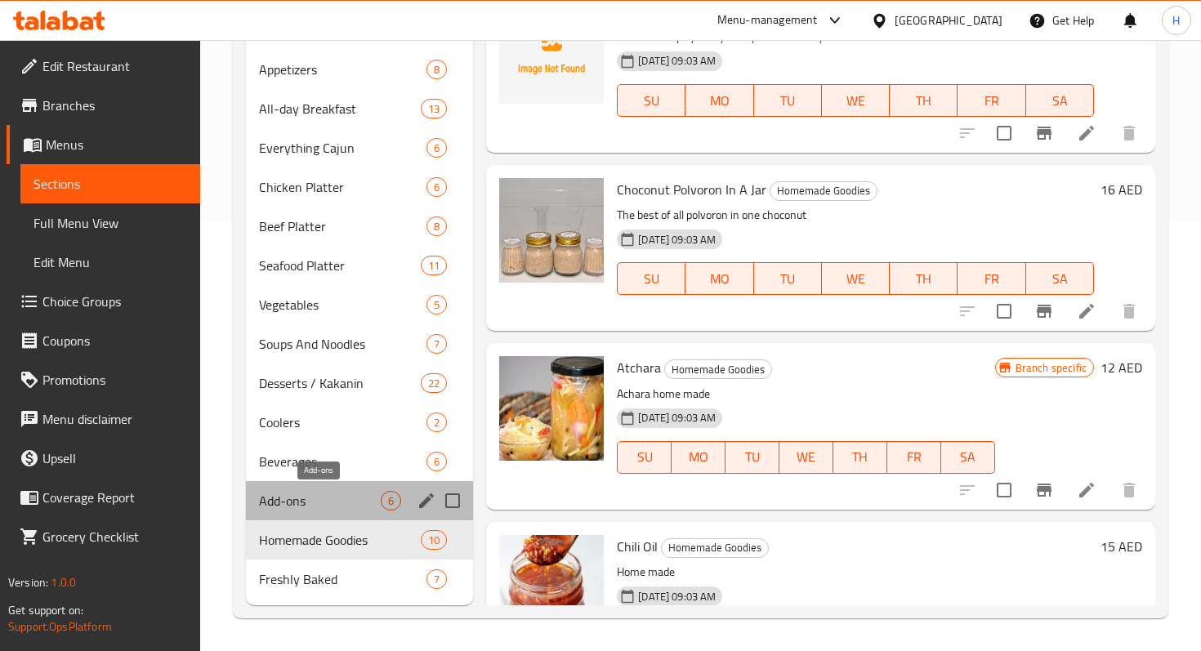
click at [359, 498] on span "Add-ons" at bounding box center [320, 501] width 122 height 20
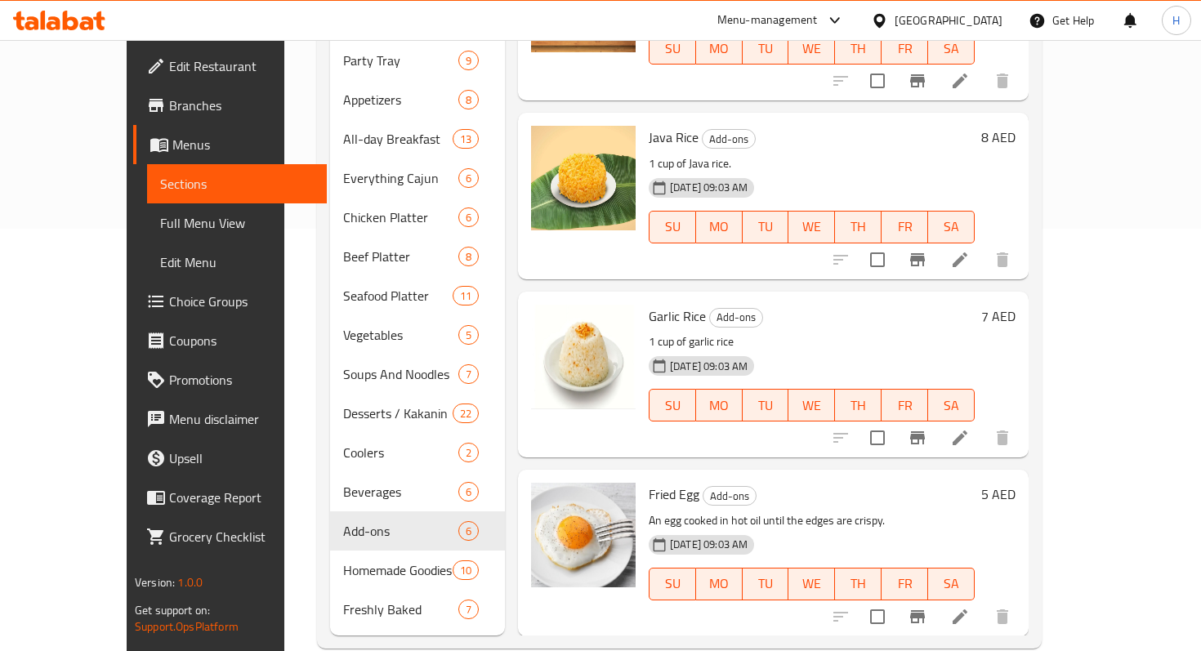
scroll to position [428, 0]
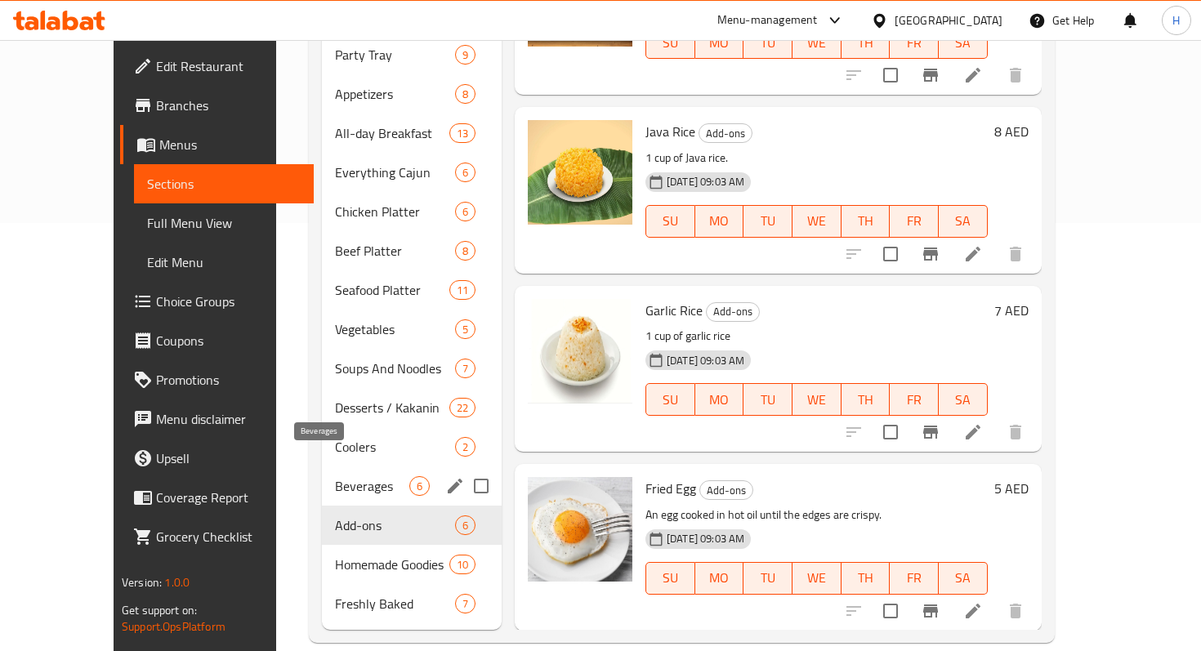
click at [335, 476] on span "Beverages" at bounding box center [372, 486] width 74 height 20
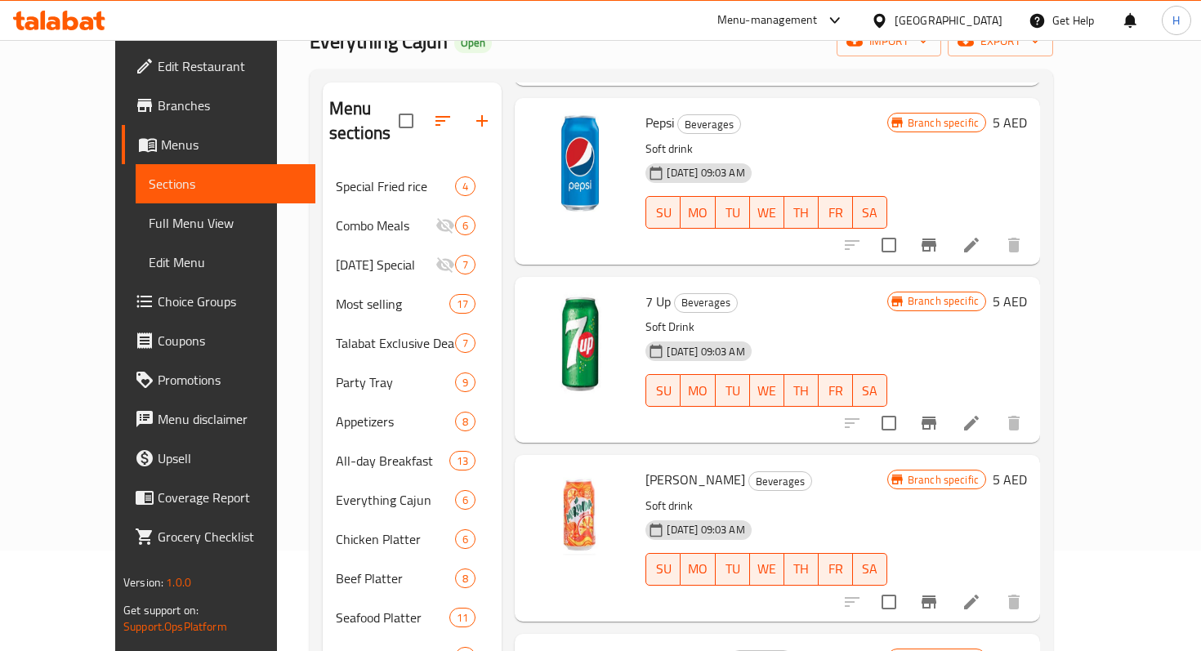
scroll to position [278, 0]
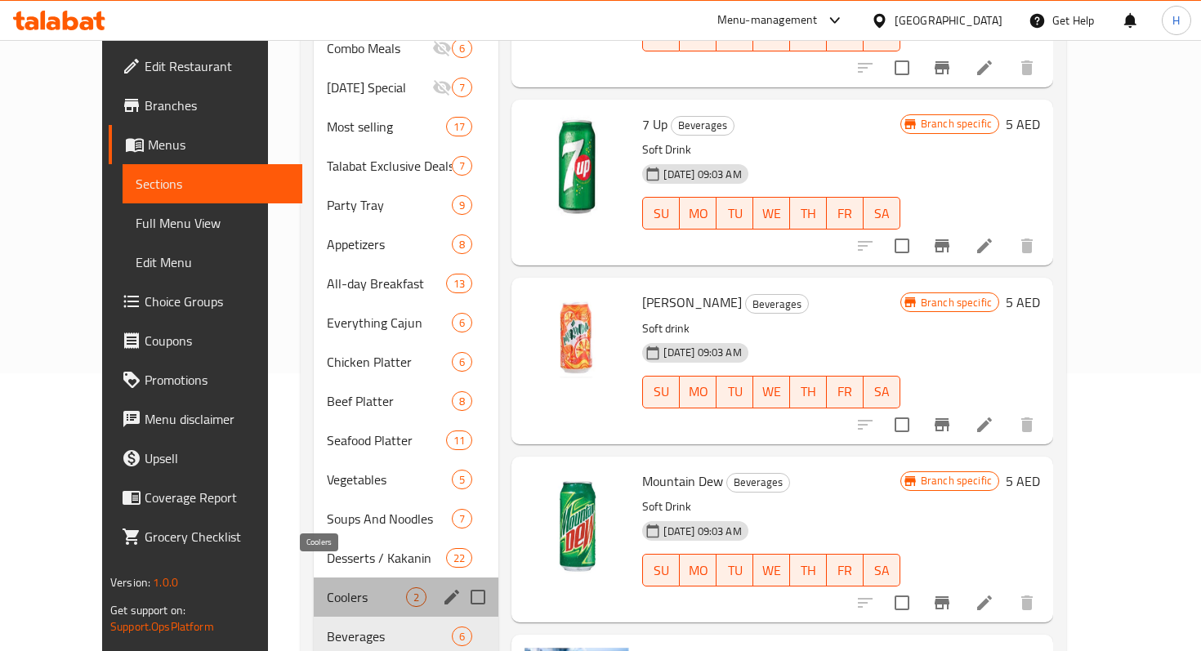
click at [327, 587] on span "Coolers" at bounding box center [366, 597] width 79 height 20
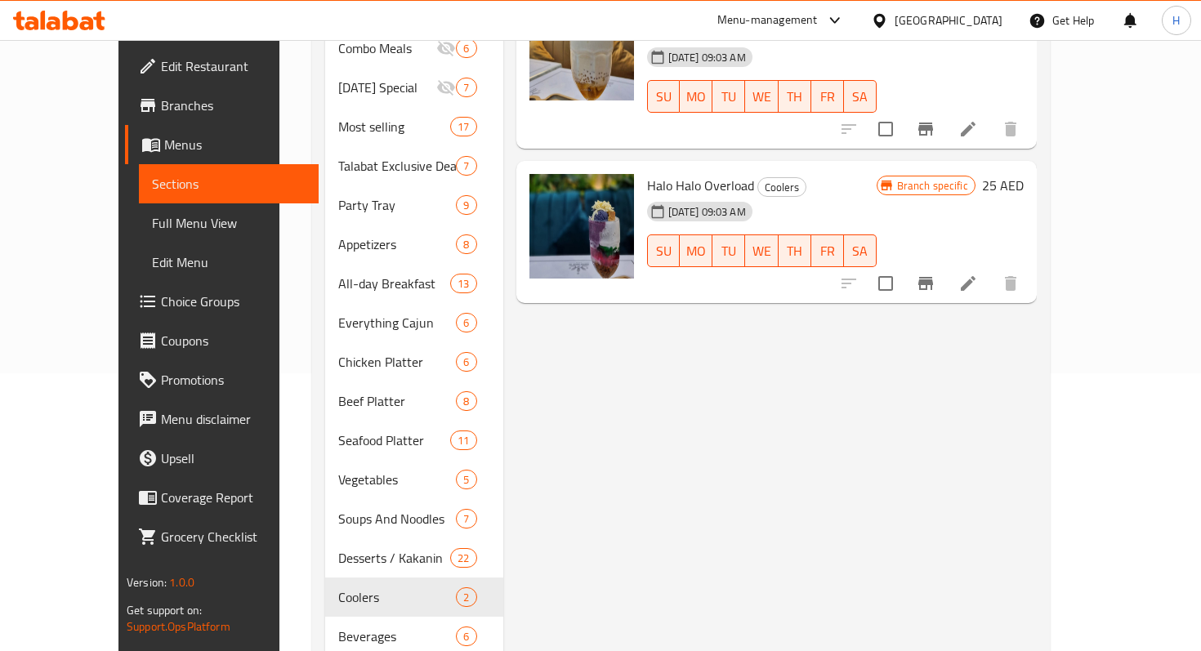
scroll to position [218, 0]
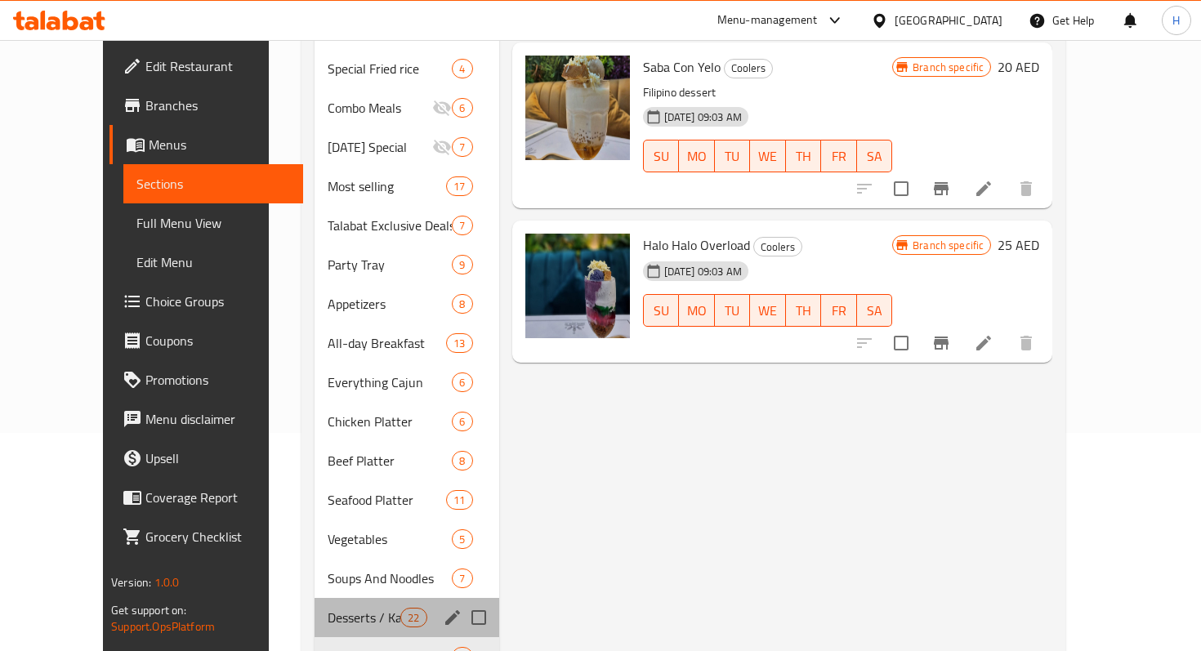
click at [329, 598] on div "Desserts / Kakanin 22" at bounding box center [407, 617] width 185 height 39
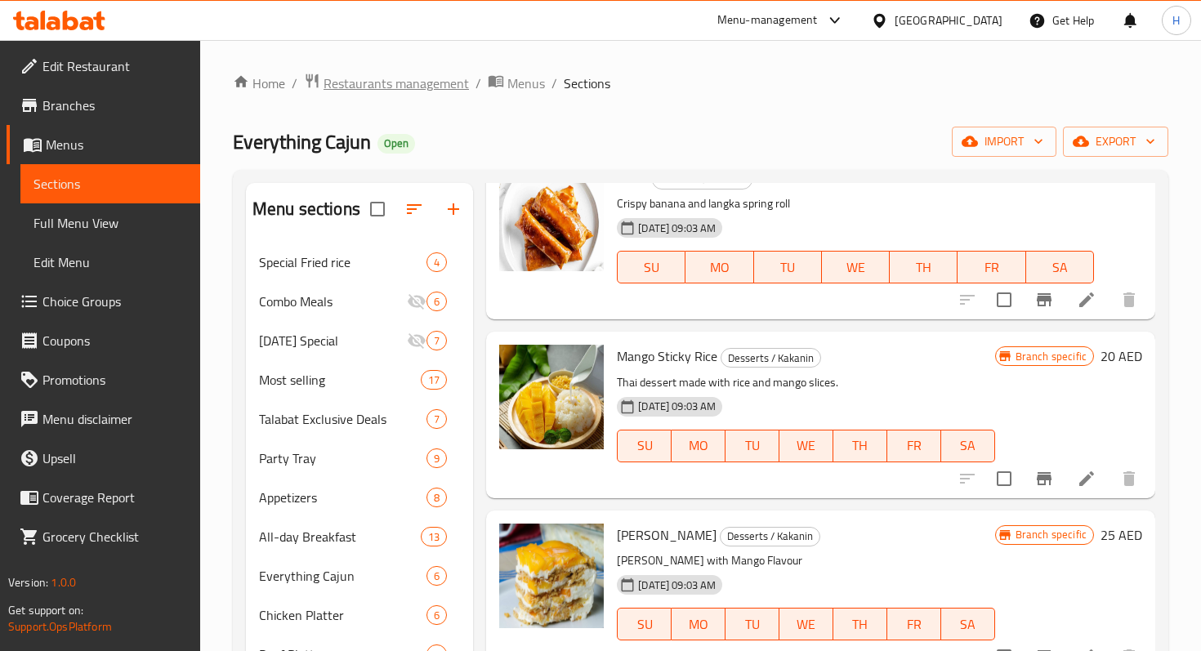
click at [378, 90] on span "Restaurants management" at bounding box center [396, 84] width 145 height 20
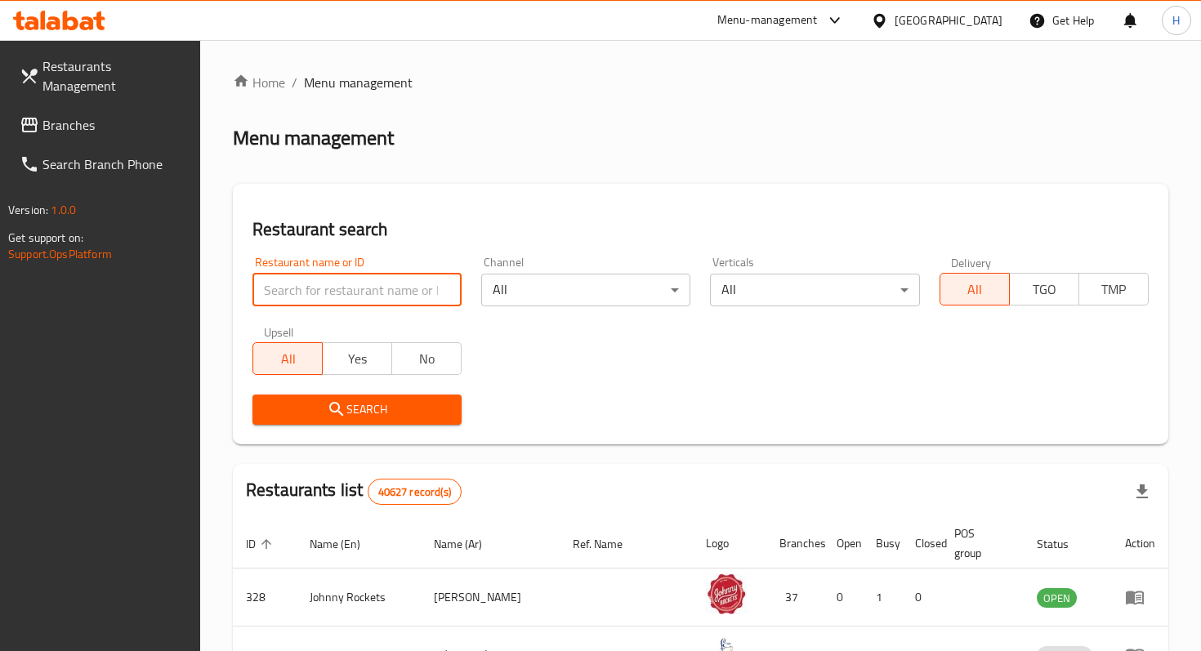
click at [310, 286] on input "search" at bounding box center [356, 290] width 209 height 33
paste input "762483"
type input "762483"
click at [121, 115] on span "Branches" at bounding box center [114, 125] width 145 height 20
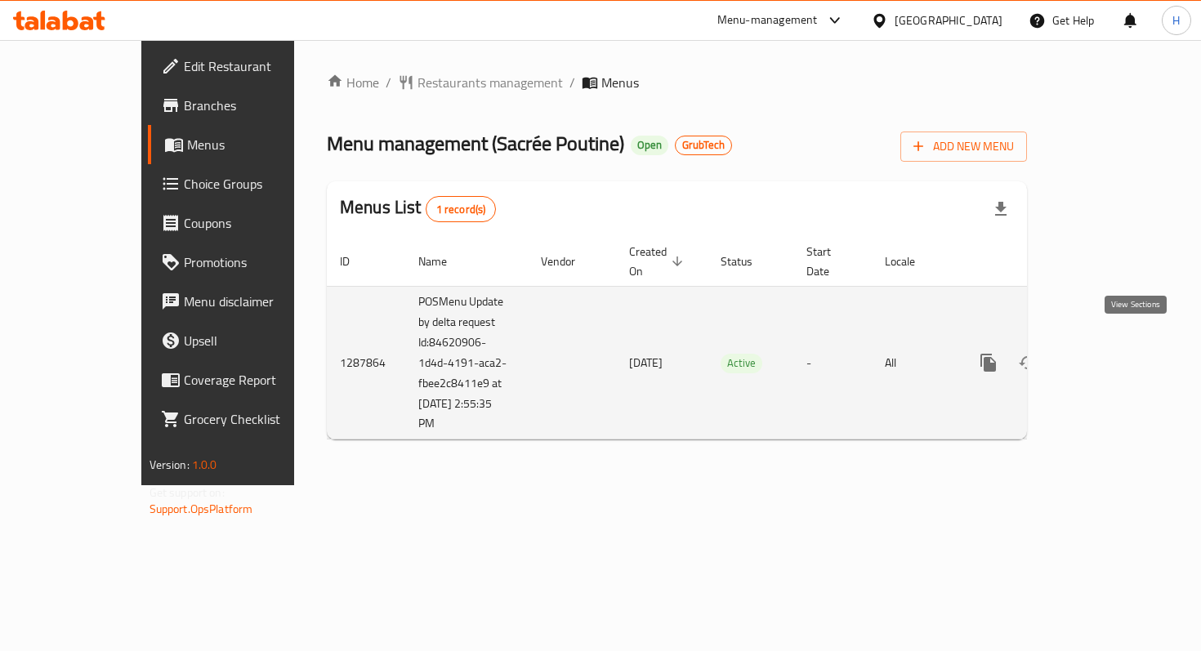
click at [1126, 350] on link "enhanced table" at bounding box center [1106, 362] width 39 height 39
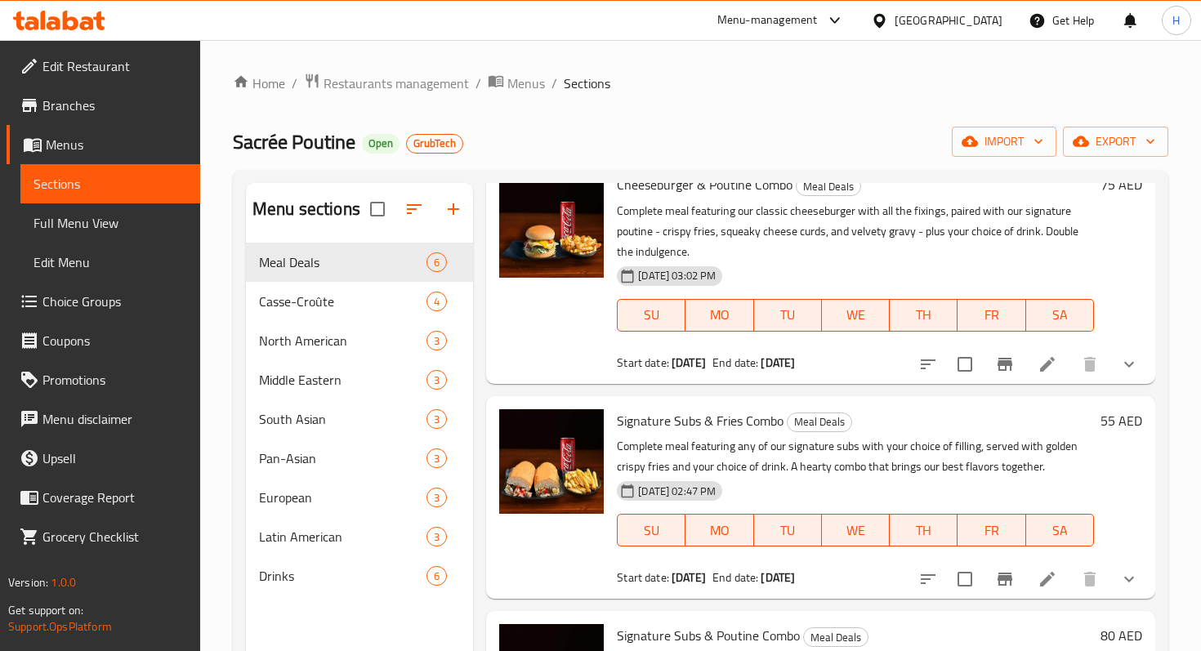
click at [110, 231] on span "Full Menu View" at bounding box center [111, 223] width 154 height 20
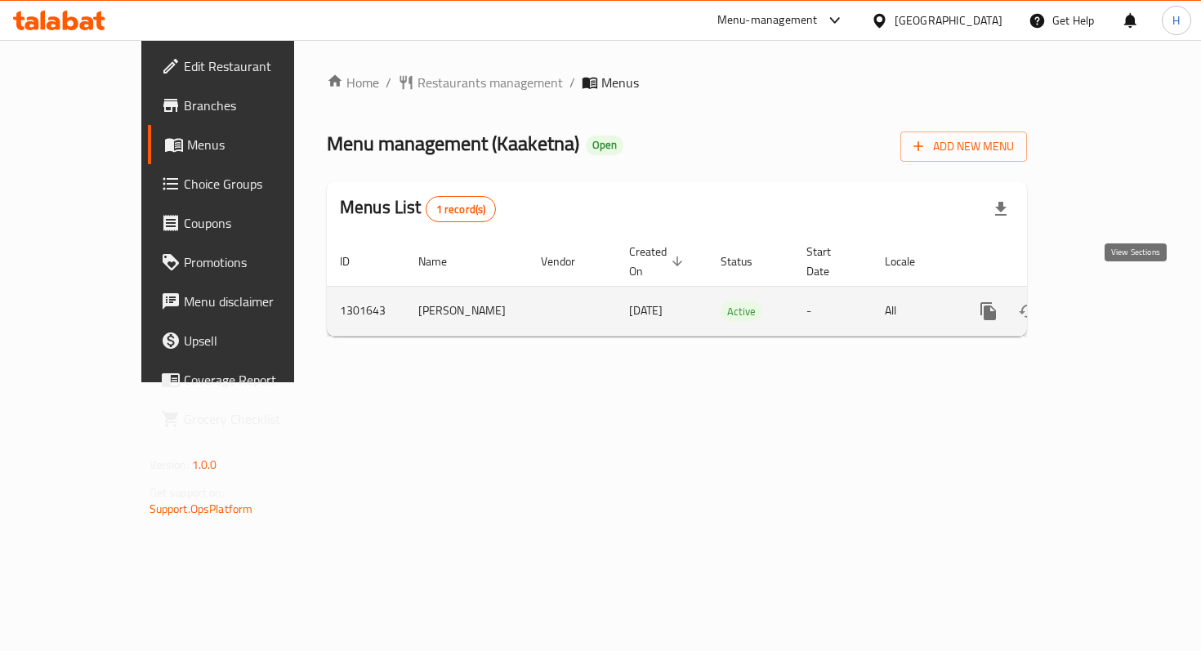
click at [1114, 304] on icon "enhanced table" at bounding box center [1106, 311] width 15 height 15
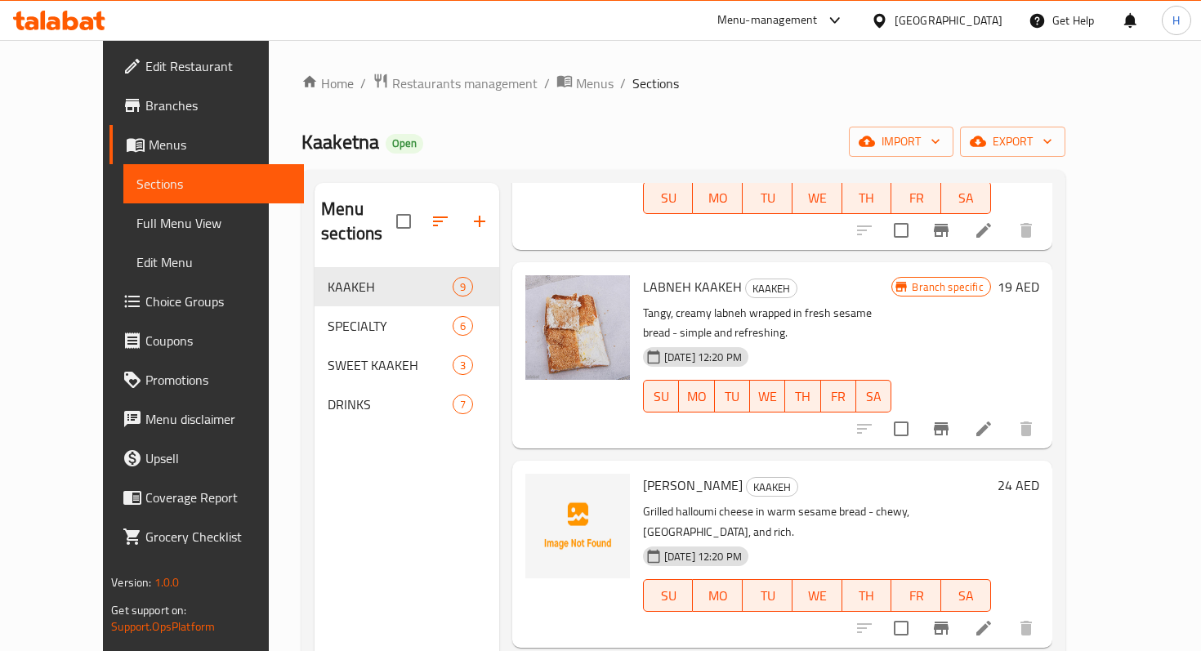
scroll to position [329, 0]
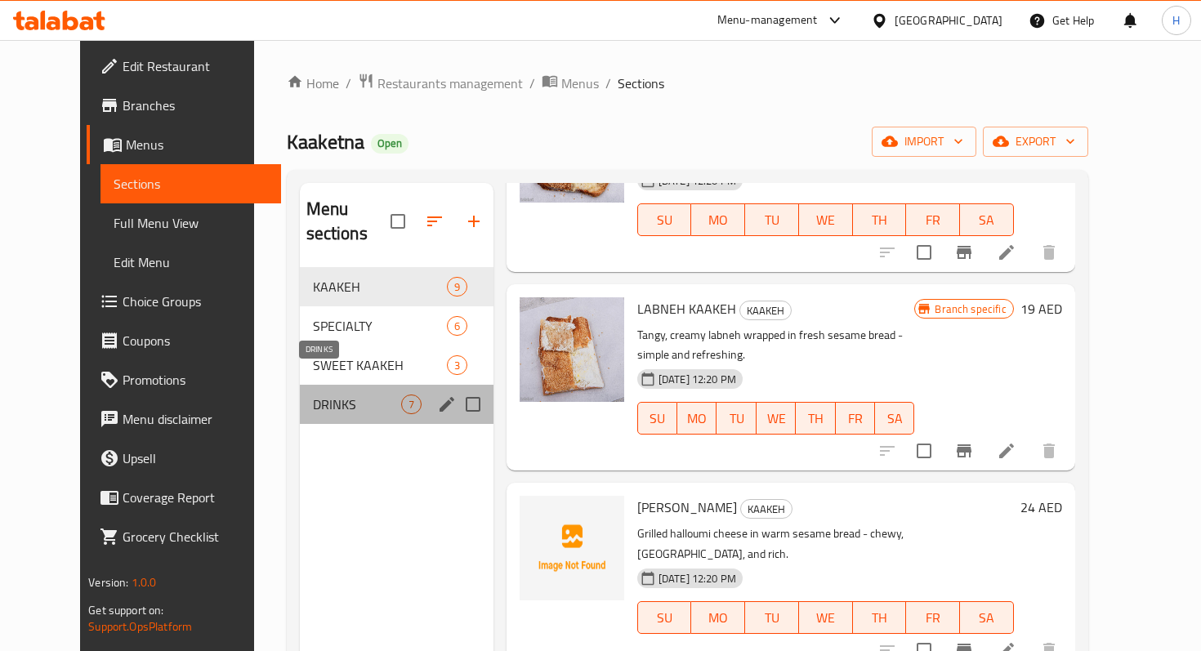
click at [358, 395] on span "DRINKS" at bounding box center [357, 405] width 88 height 20
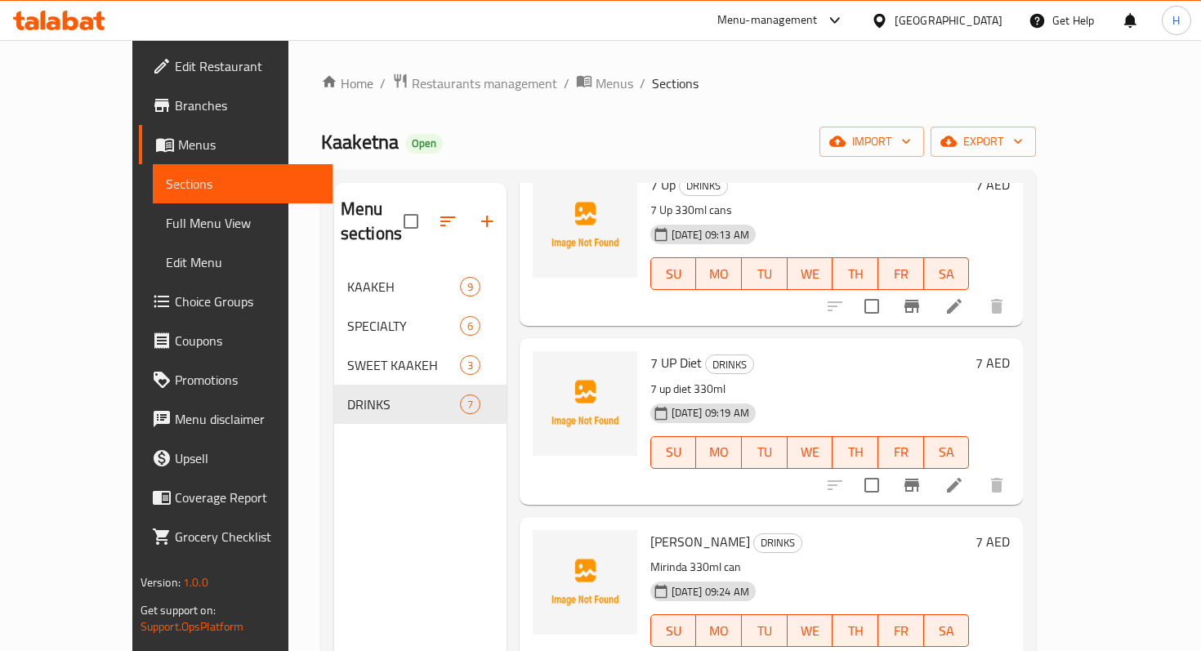
scroll to position [460, 0]
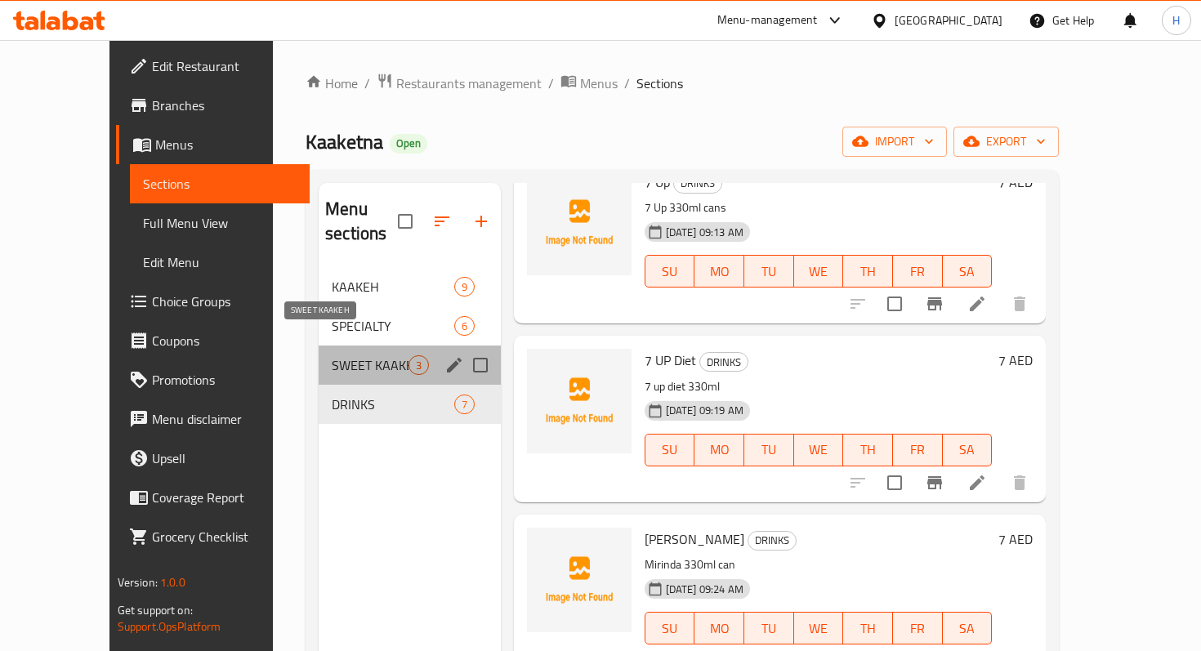
click at [332, 355] on span "SWEET KAAKEH" at bounding box center [370, 365] width 76 height 20
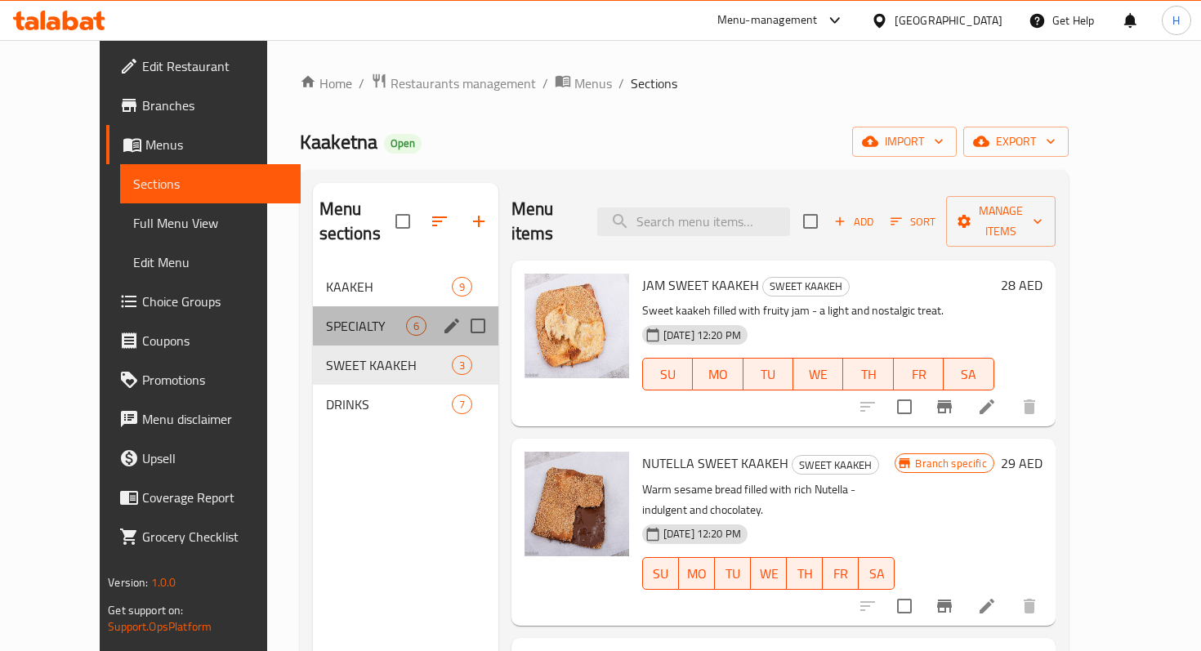
click at [313, 311] on div "SPECIALTY 6" at bounding box center [405, 325] width 185 height 39
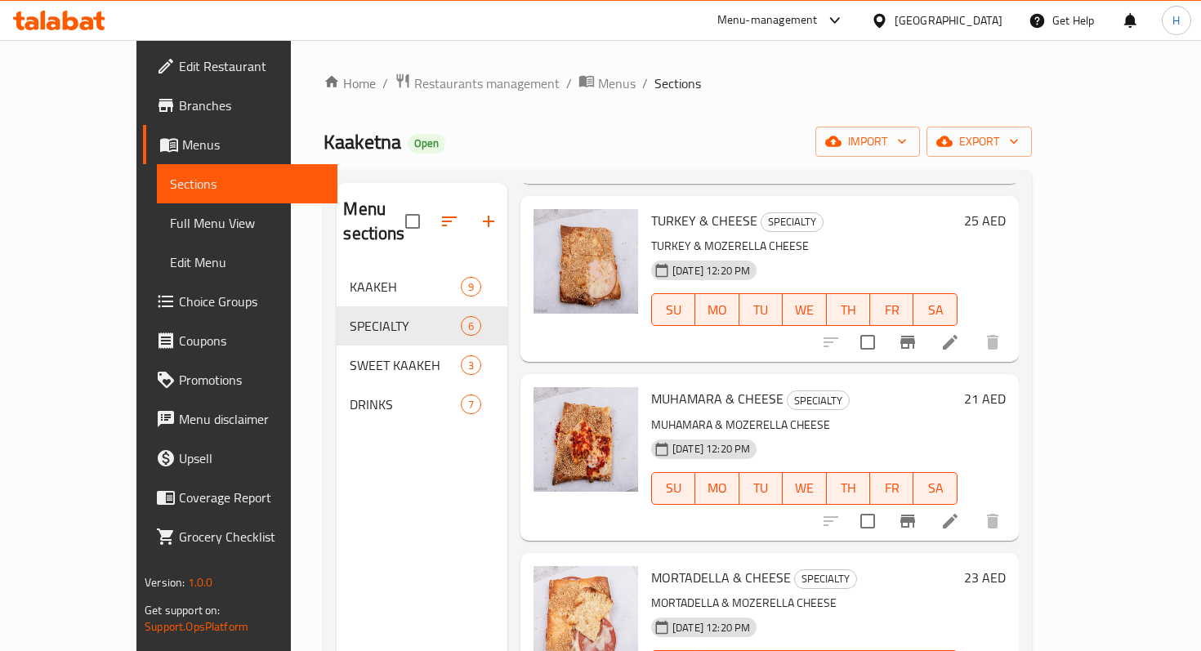
scroll to position [460, 0]
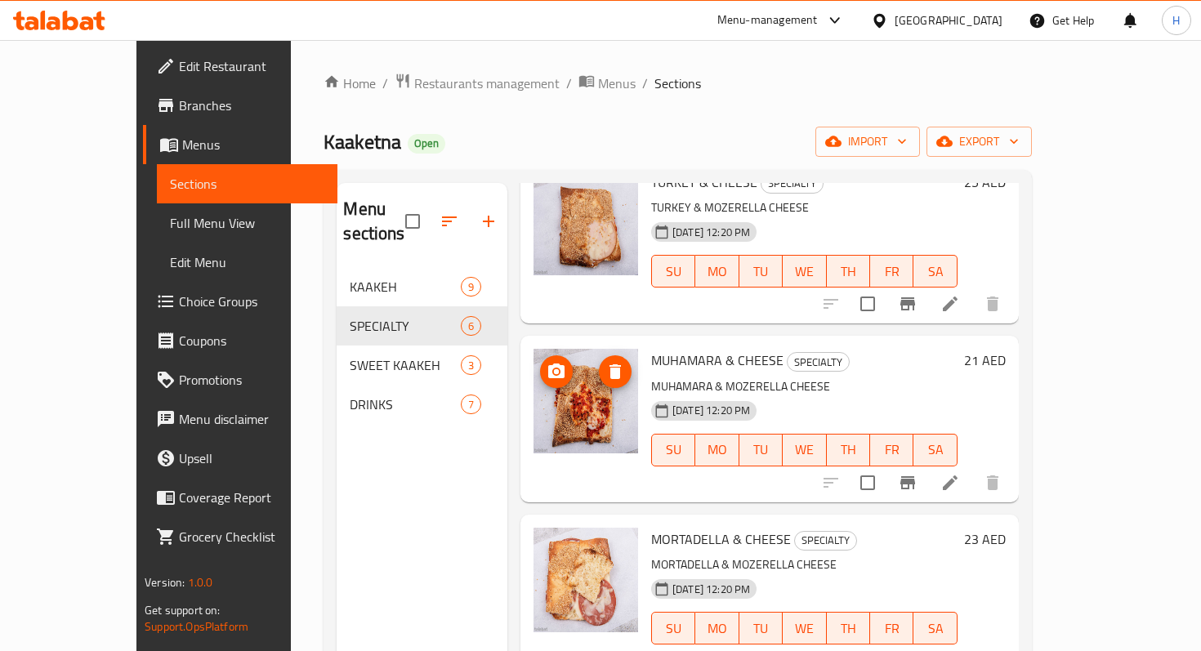
click at [555, 408] on img at bounding box center [586, 401] width 105 height 105
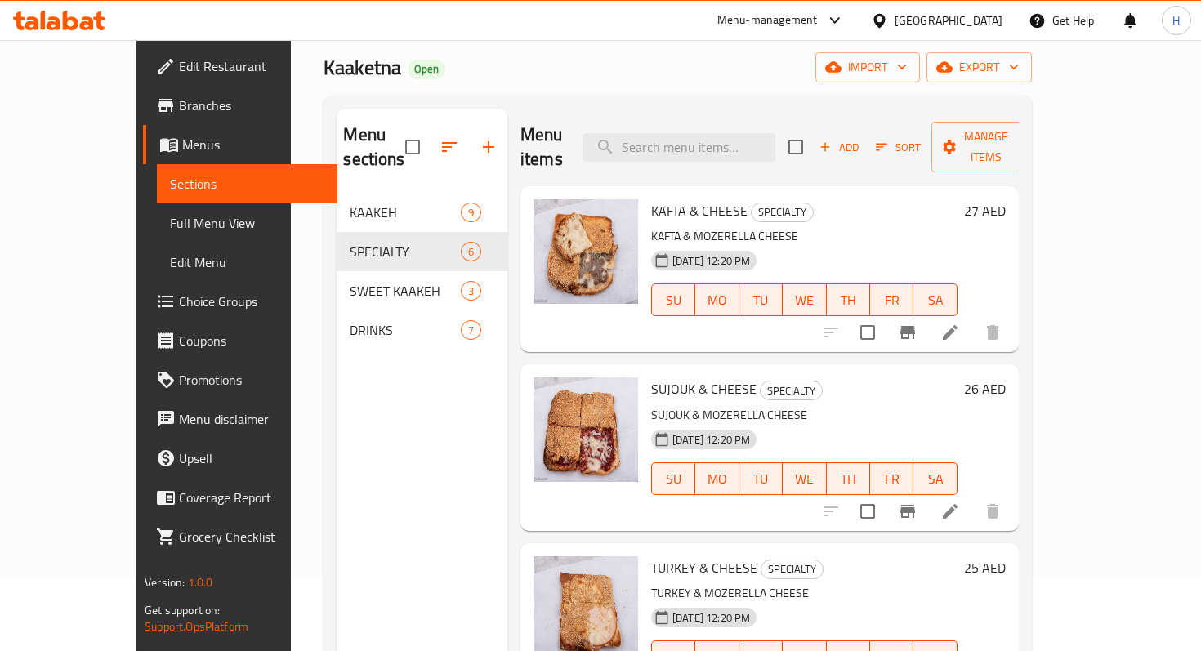
scroll to position [0, 0]
